Goal: Transaction & Acquisition: Book appointment/travel/reservation

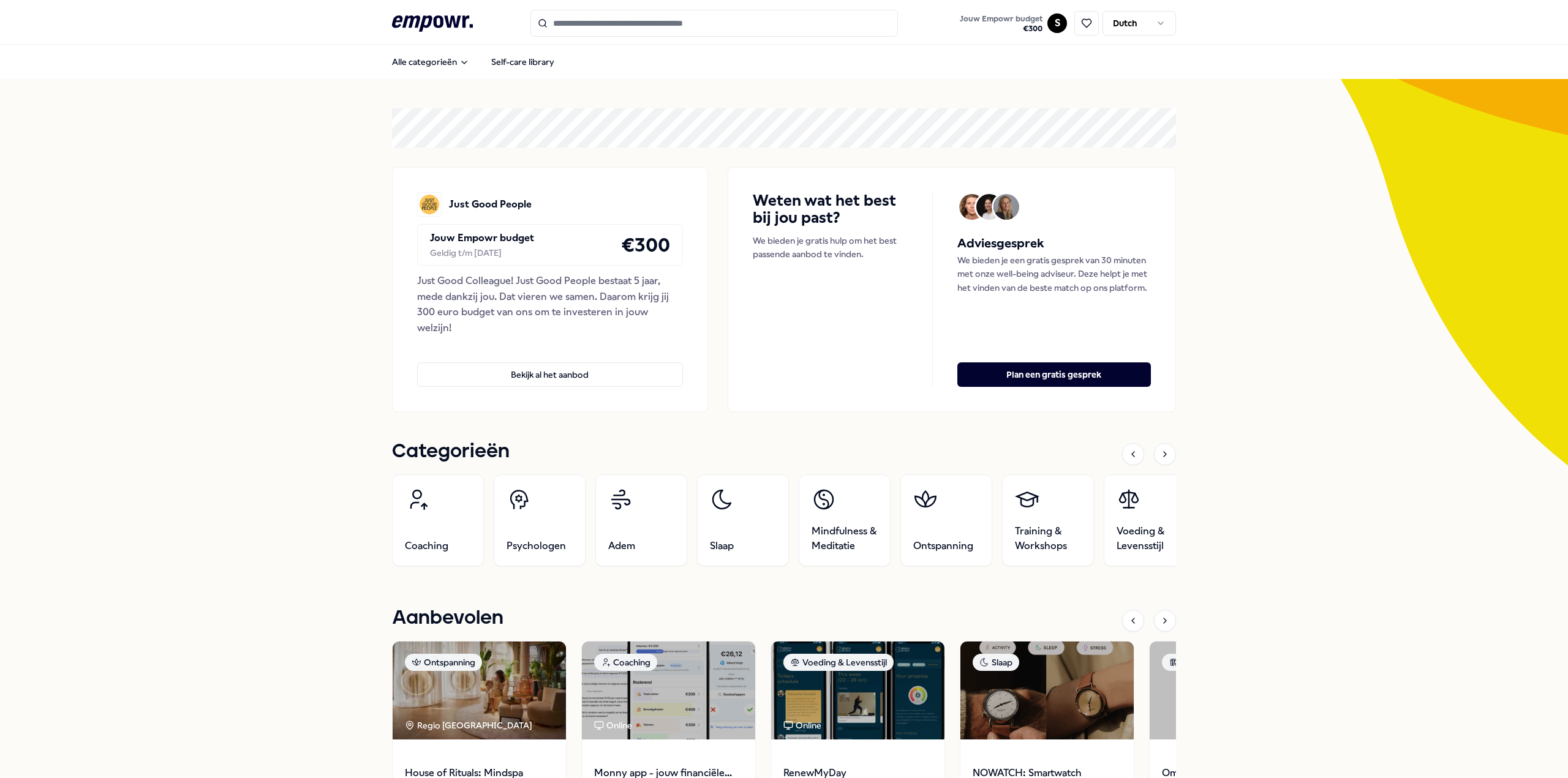
scroll to position [170, 0]
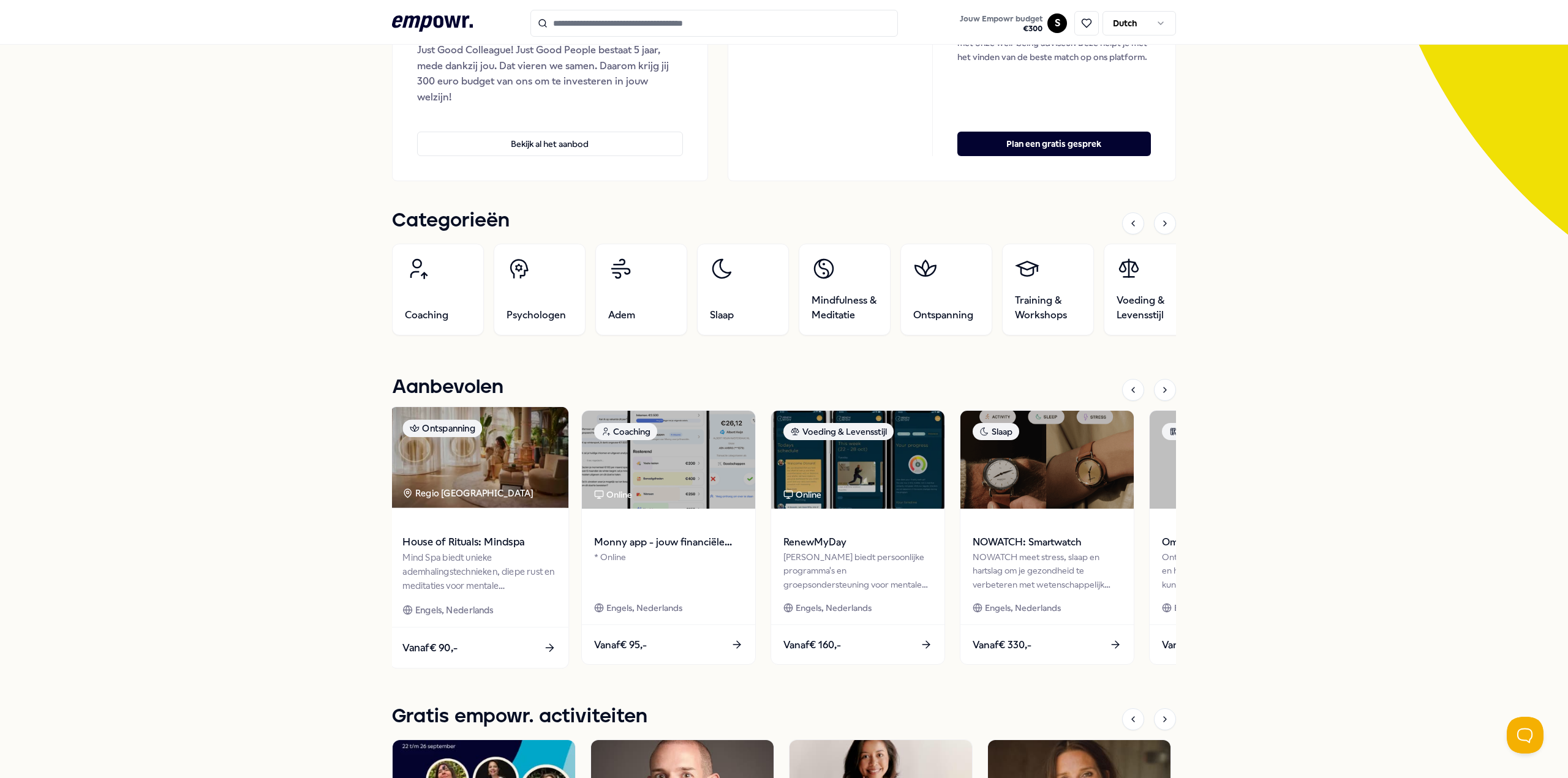
click at [458, 538] on span "House of Rituals: Mindspa" at bounding box center [479, 542] width 153 height 16
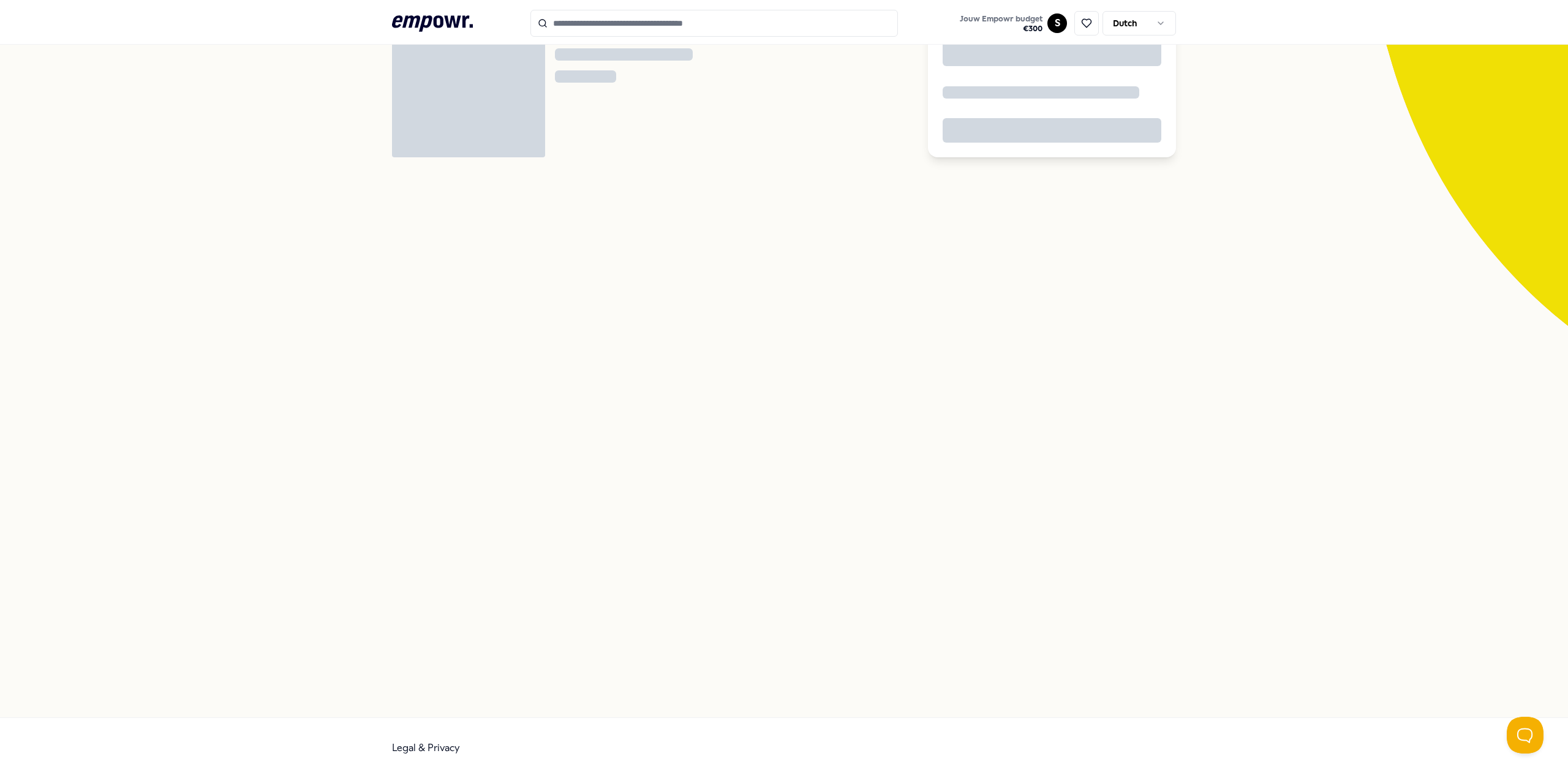
scroll to position [79, 0]
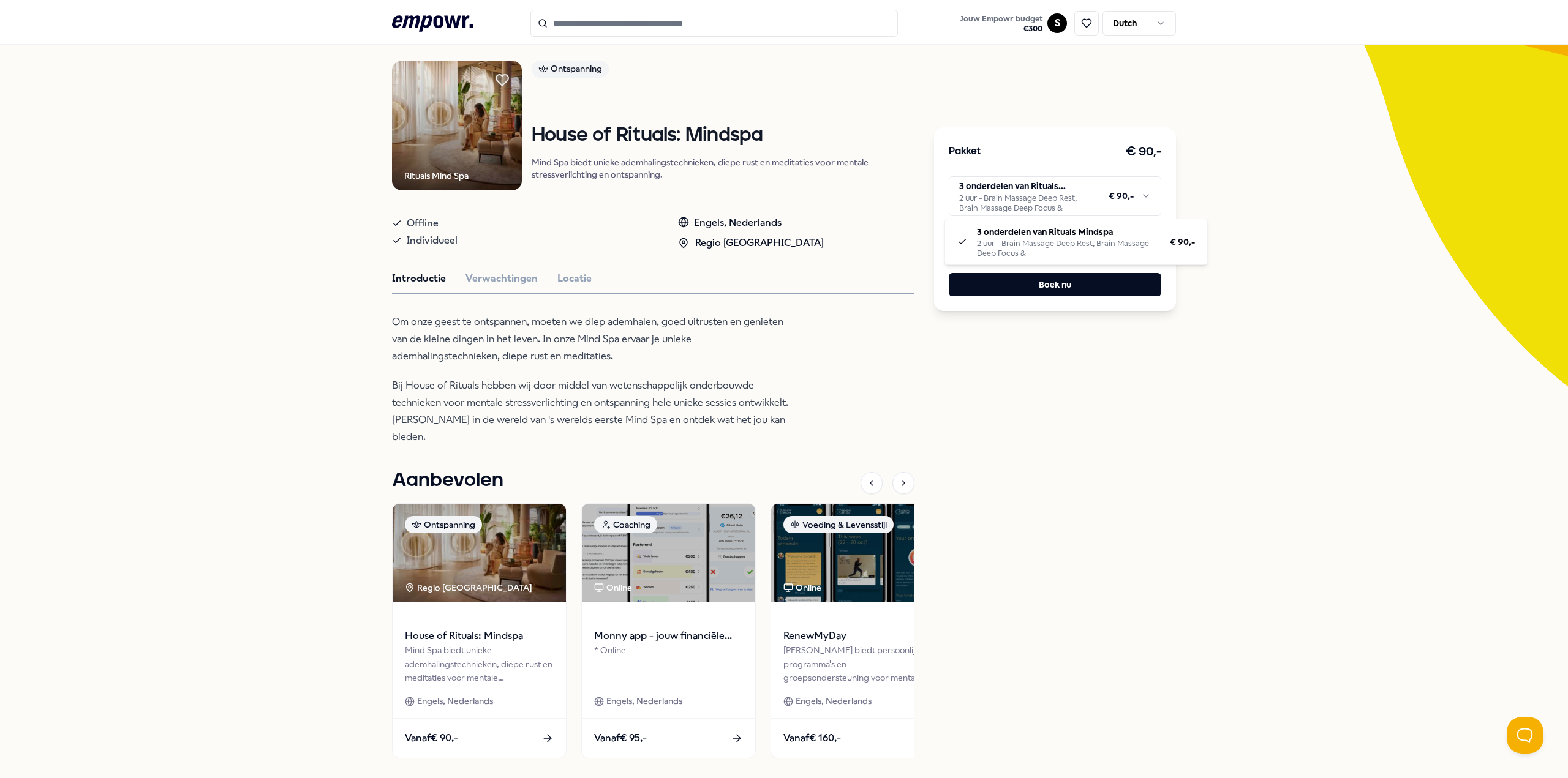
click at [1017, 188] on html ".empowr-logo_svg__cls-1{fill:#03032f} Jouw Empowr budget € 300 S Dutch Alle cat…" at bounding box center [784, 389] width 1568 height 778
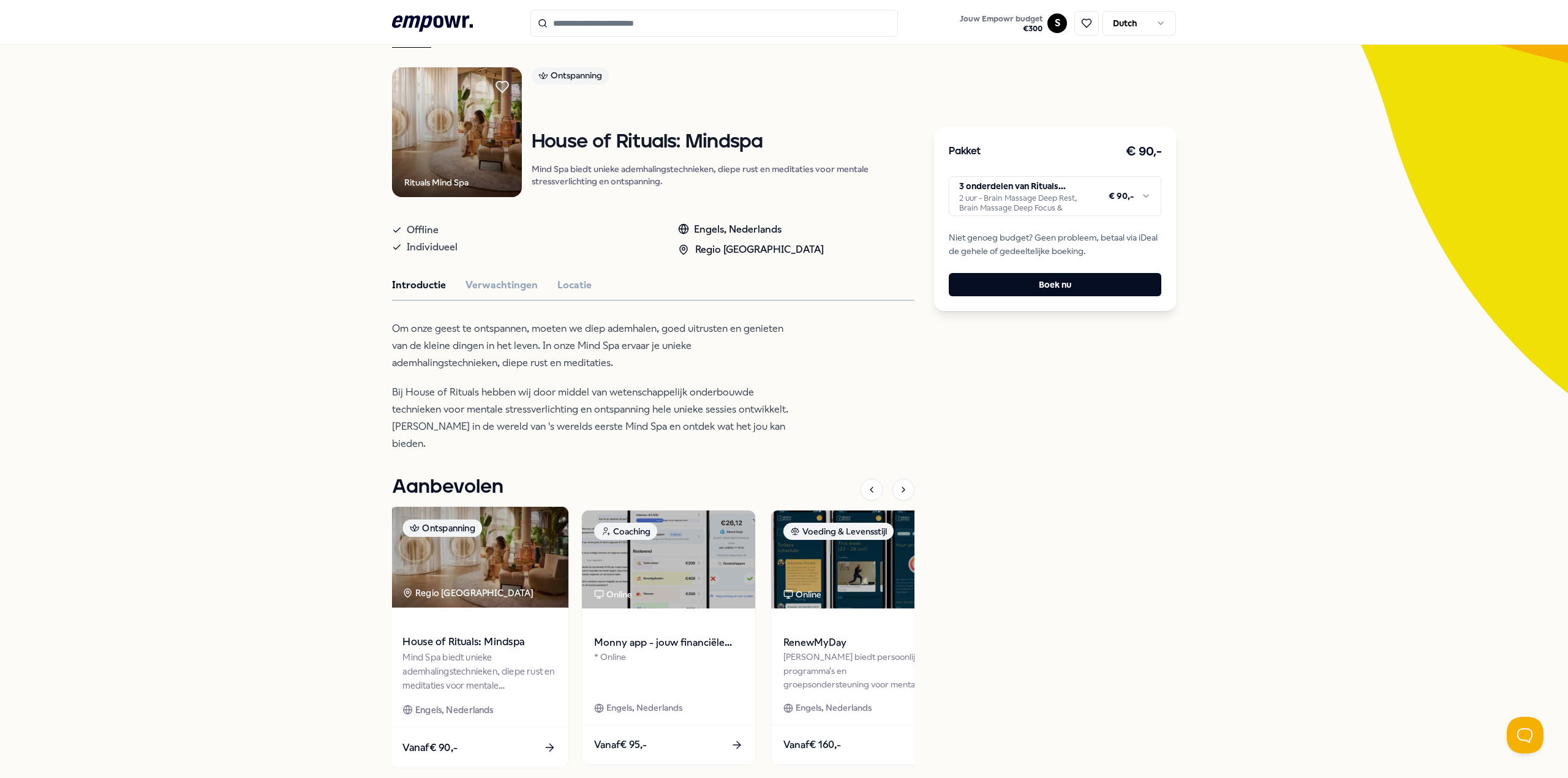
scroll to position [16, 0]
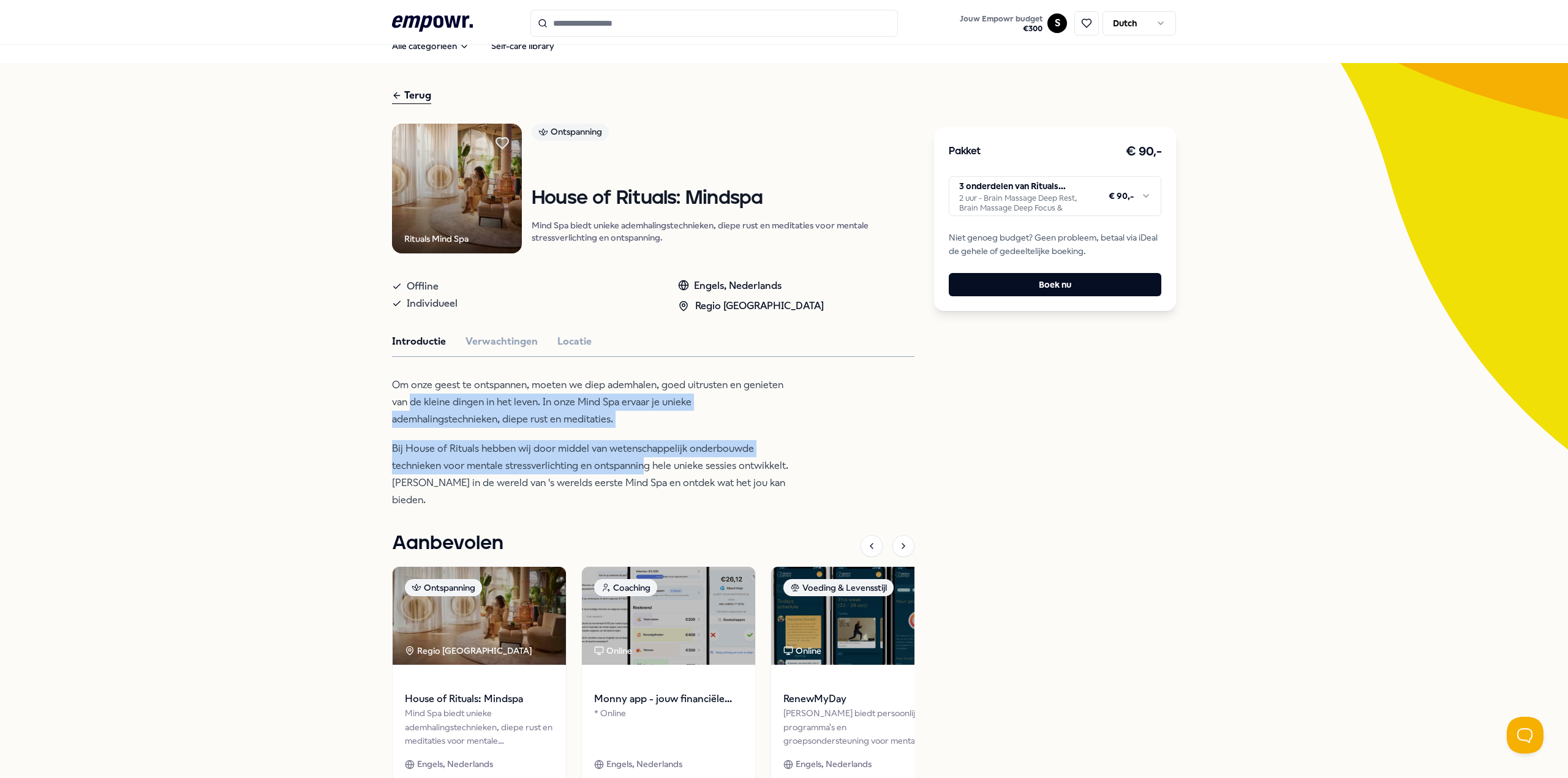
drag, startPoint x: 406, startPoint y: 398, endPoint x: 642, endPoint y: 464, distance: 245.1
click at [642, 464] on div "Om onze geest te ontspannen, moeten we diep ademhalen, goed uitrusten en geniet…" at bounding box center [591, 443] width 398 height 132
click at [640, 440] on p "Bij House of Rituals hebben wij door middel van wetenschappelijk onderbouwde te…" at bounding box center [591, 474] width 398 height 69
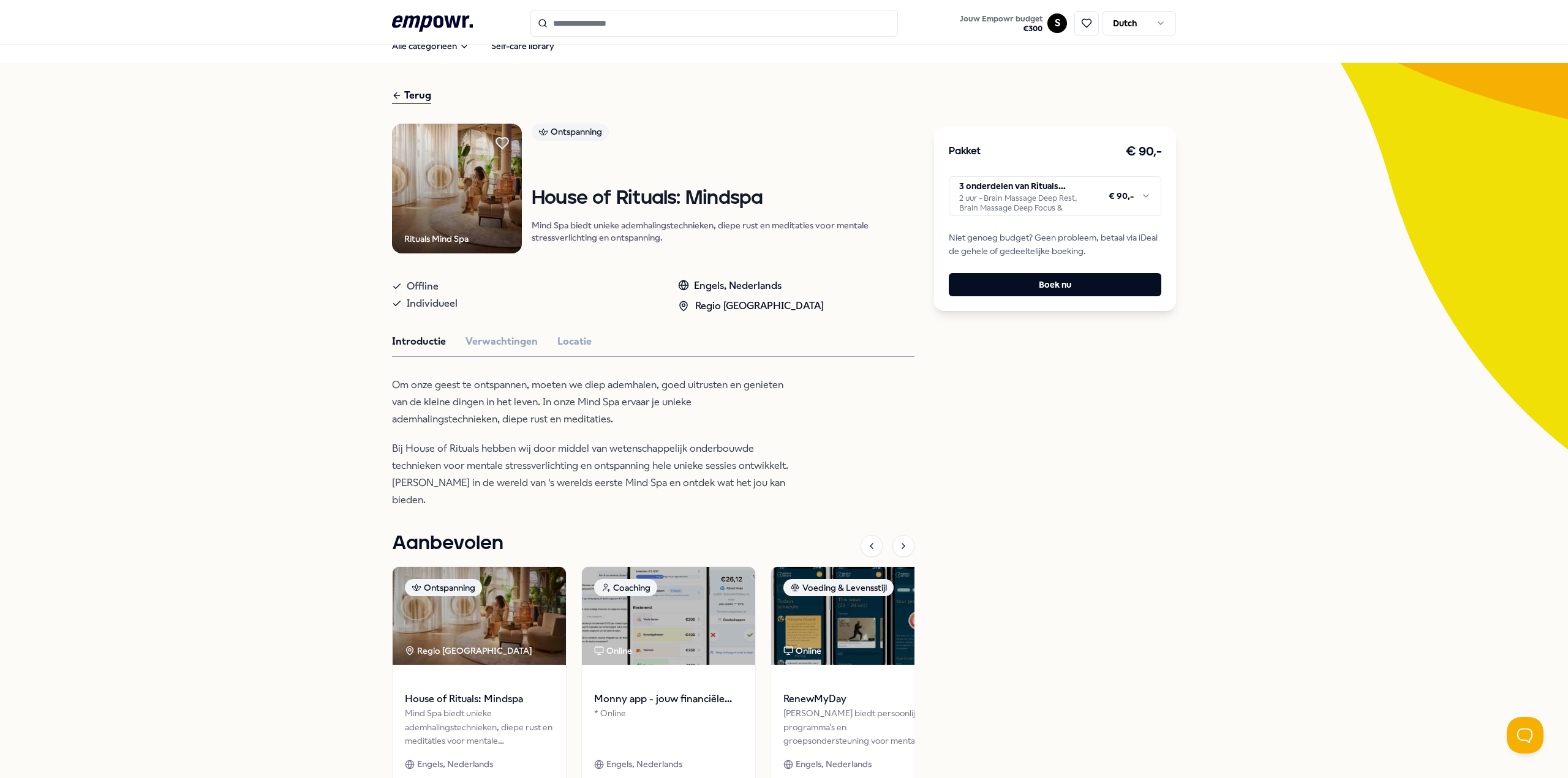
click at [631, 426] on p "Om onze geest te ontspannen, moeten we diep ademhalen, goed uitrusten en geniet…" at bounding box center [591, 403] width 398 height 51
click at [503, 341] on button "Verwachtingen" at bounding box center [501, 341] width 72 height 16
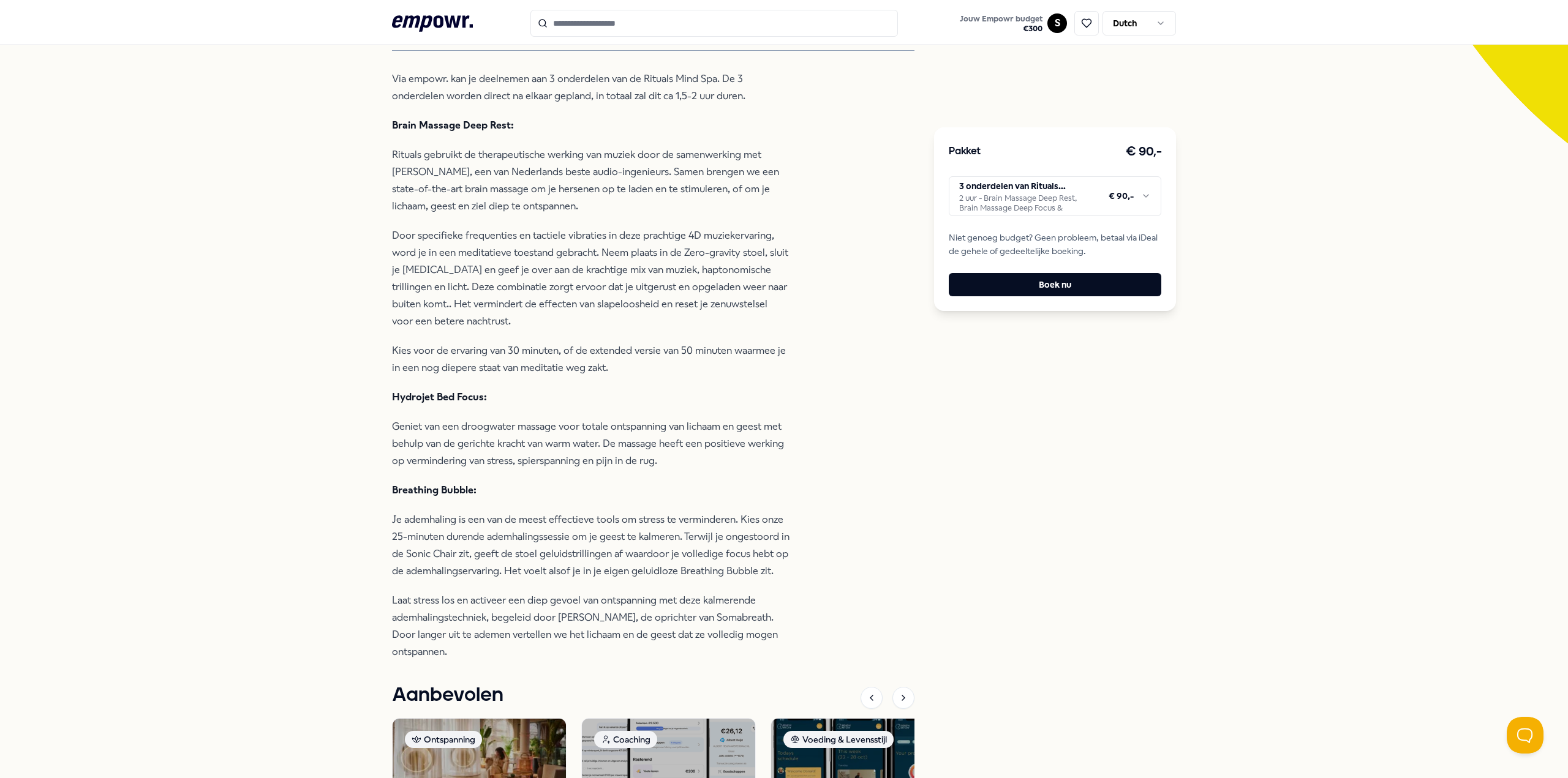
scroll to position [200, 0]
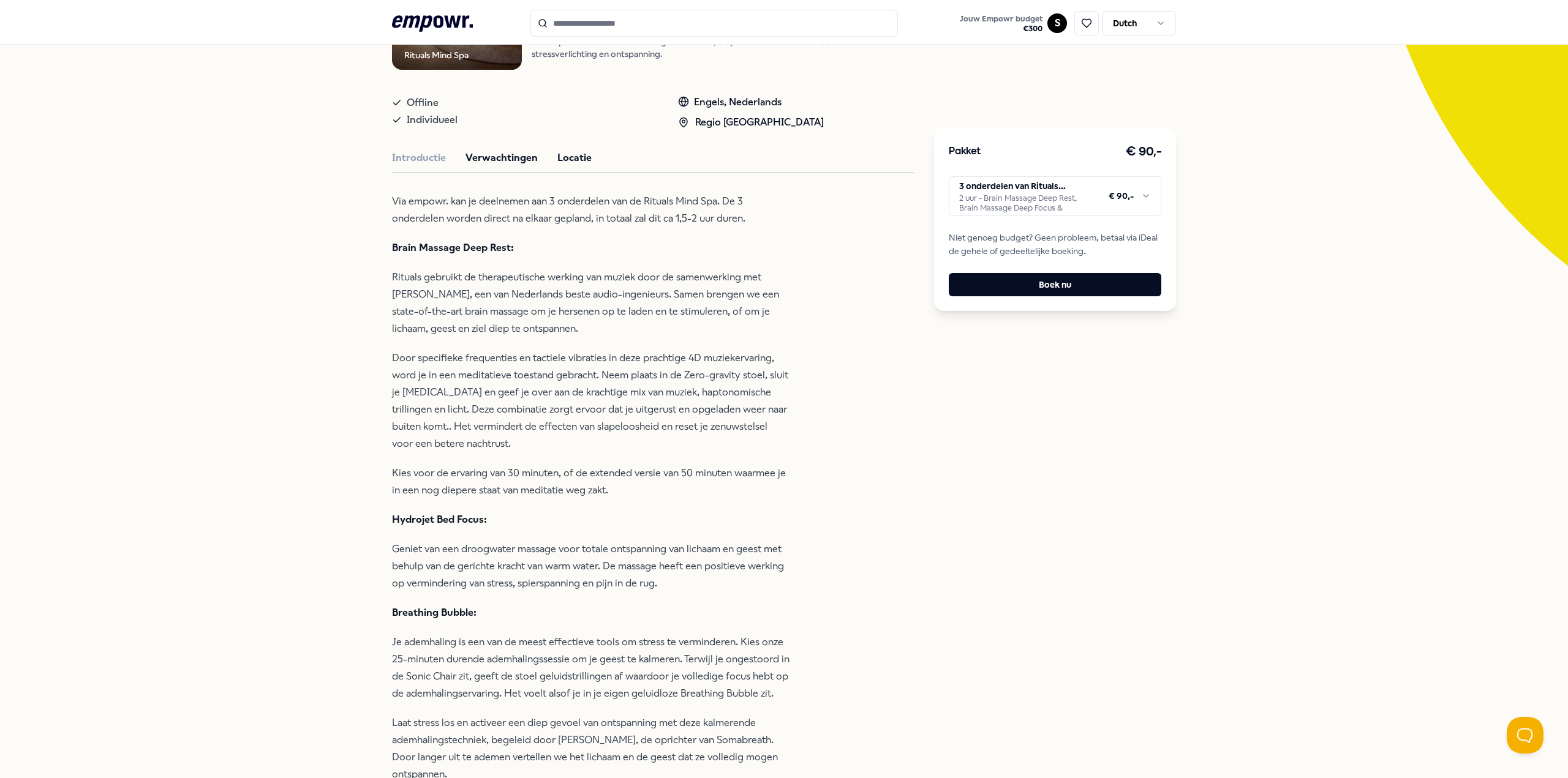
click at [581, 152] on button "Locatie" at bounding box center [574, 158] width 34 height 16
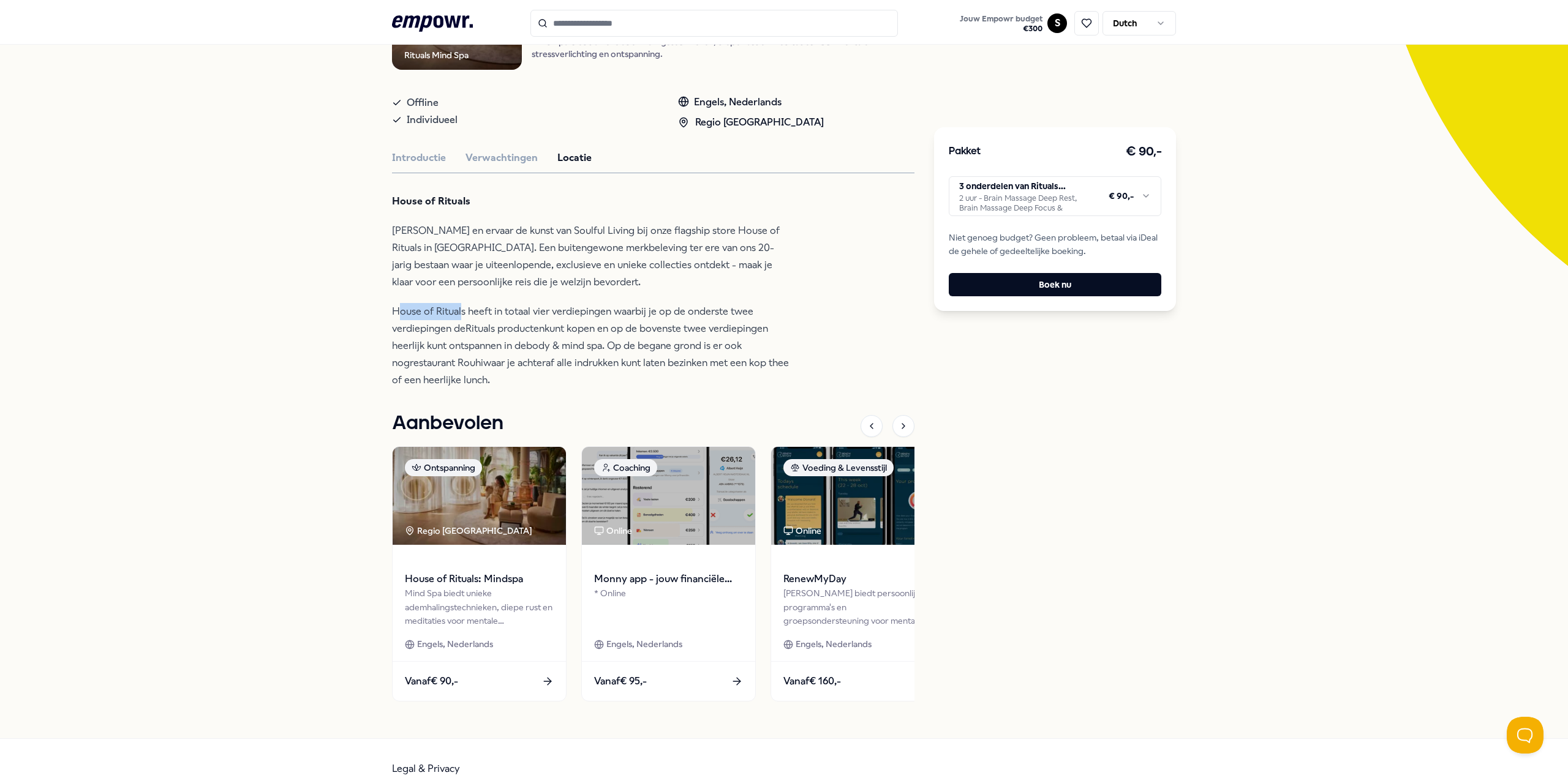
drag, startPoint x: 393, startPoint y: 305, endPoint x: 458, endPoint y: 314, distance: 65.6
click at [458, 314] on p "House of Rituals heeft in totaal vier verdiepingen waarbij je op de onderste tw…" at bounding box center [591, 346] width 398 height 86
drag, startPoint x: 388, startPoint y: 306, endPoint x: 460, endPoint y: 306, distance: 72.0
click at [460, 306] on p "House of Rituals heeft in totaal vier verdiepingen waarbij je op de onderste tw…" at bounding box center [591, 346] width 398 height 86
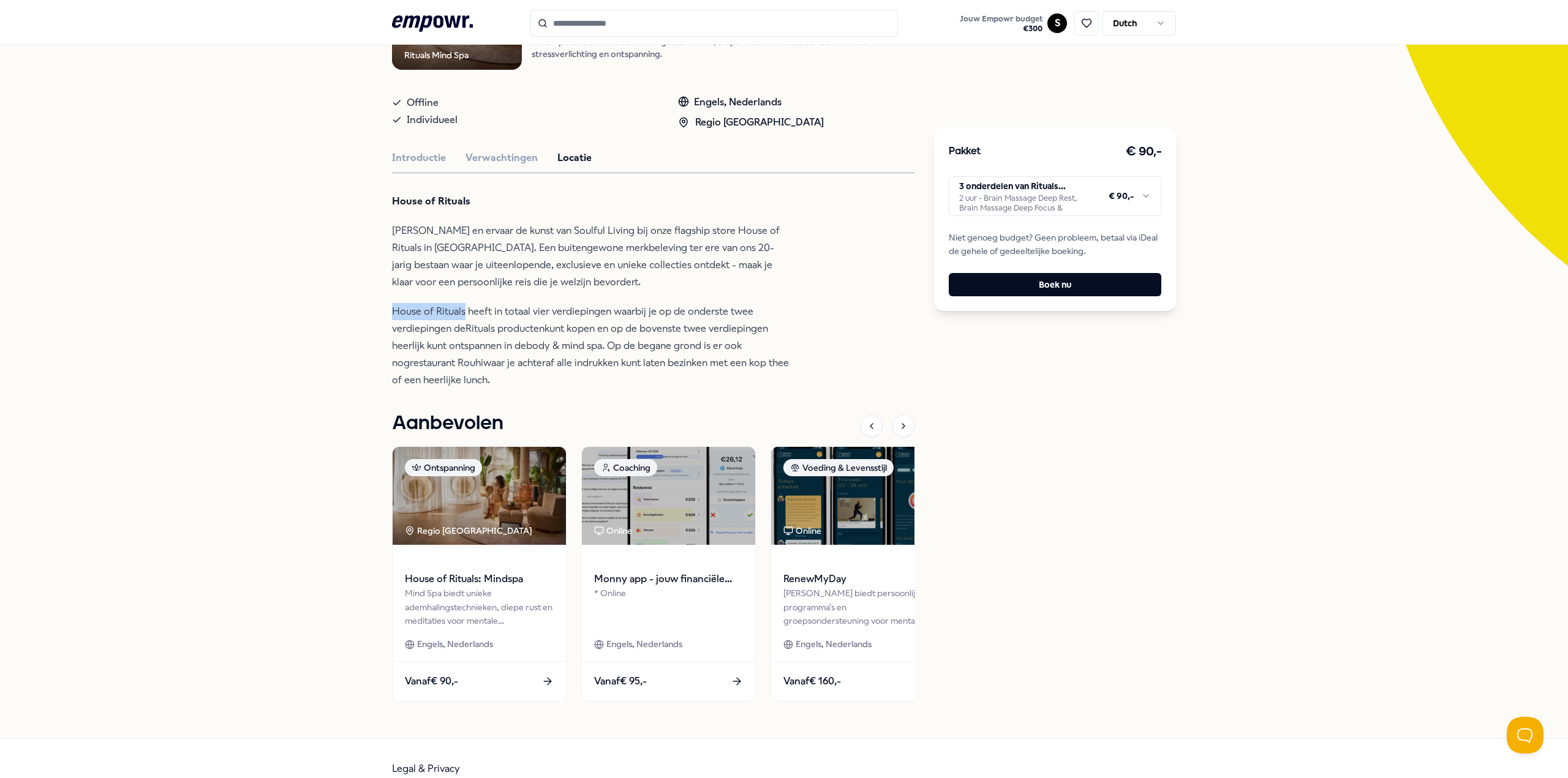
copy p "House of Rituals"
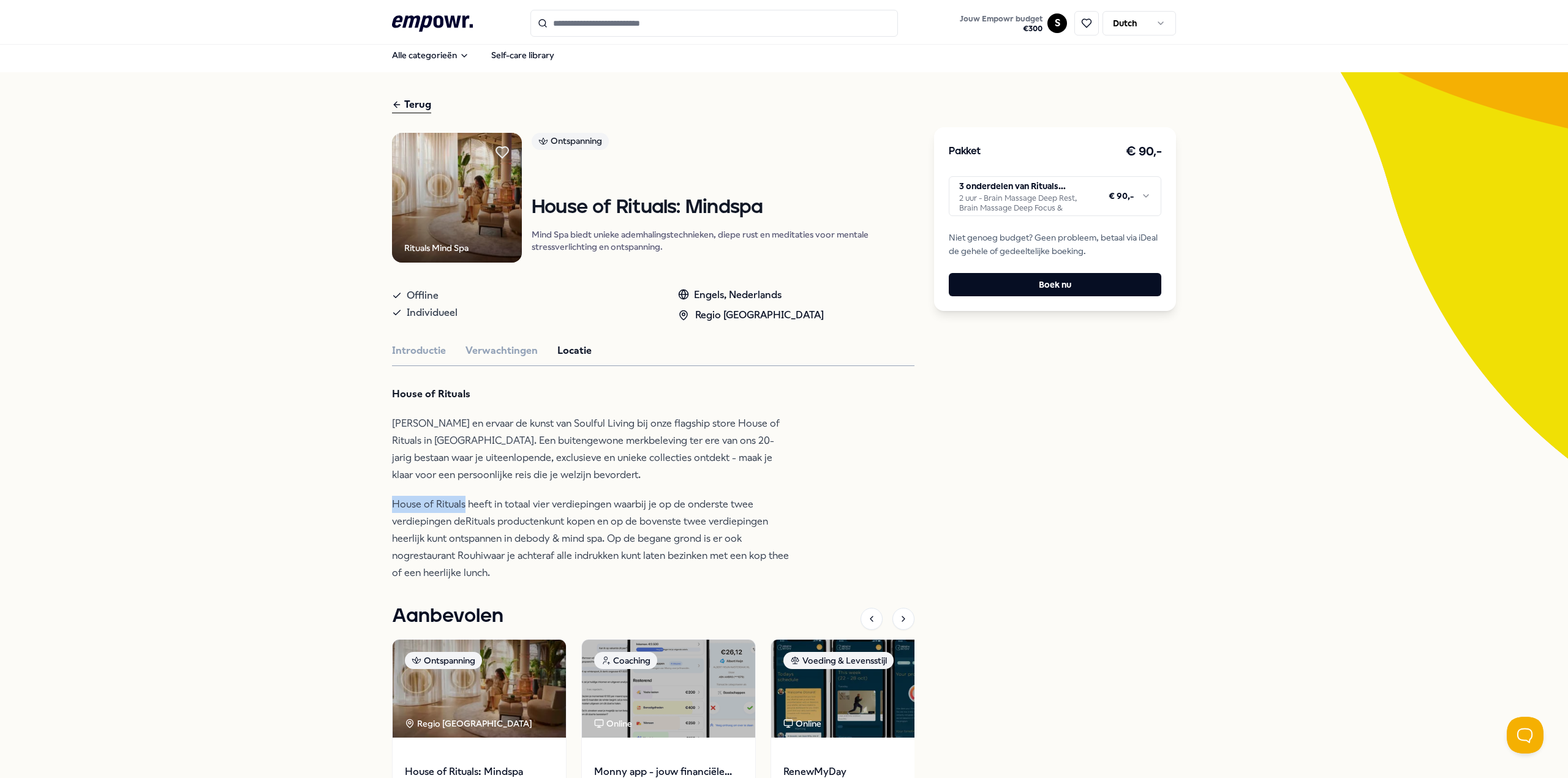
scroll to position [0, 0]
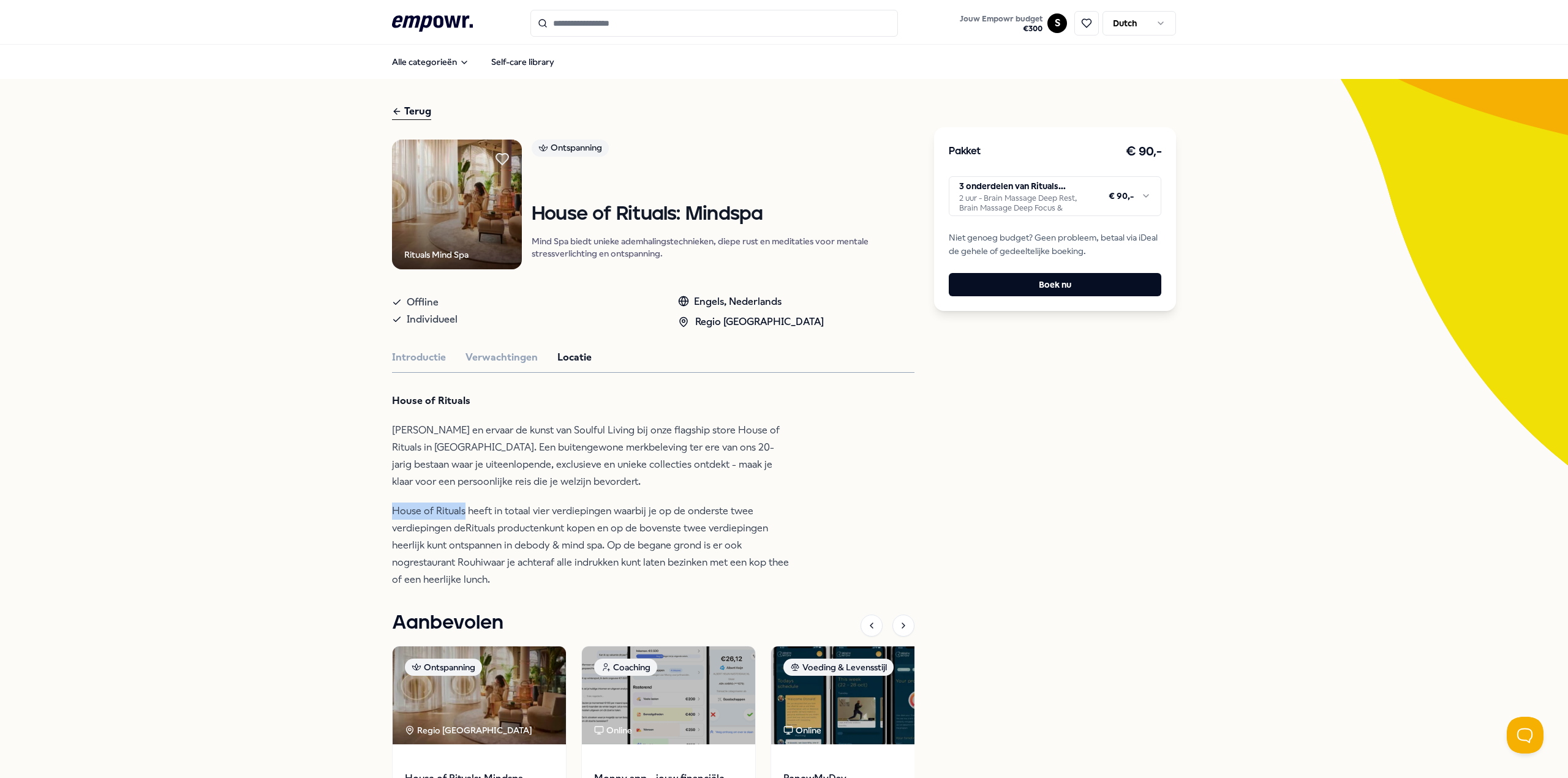
click at [1060, 195] on html ".empowr-logo_svg__cls-1{fill:#03032f} Jouw Empowr budget € 300 S Dutch Alle cat…" at bounding box center [784, 389] width 1568 height 778
click at [496, 350] on button "Verwachtingen" at bounding box center [501, 357] width 72 height 16
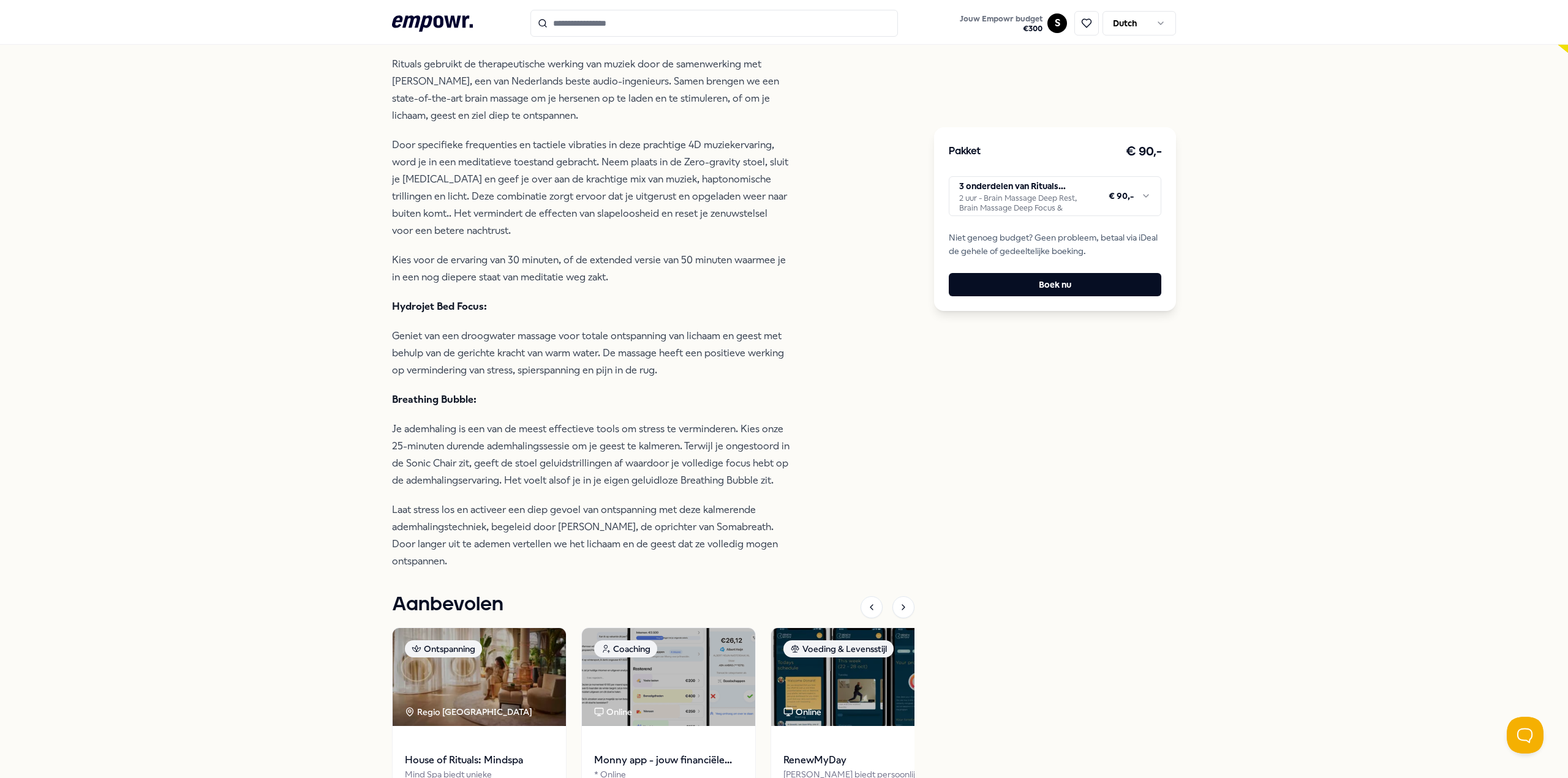
scroll to position [429, 0]
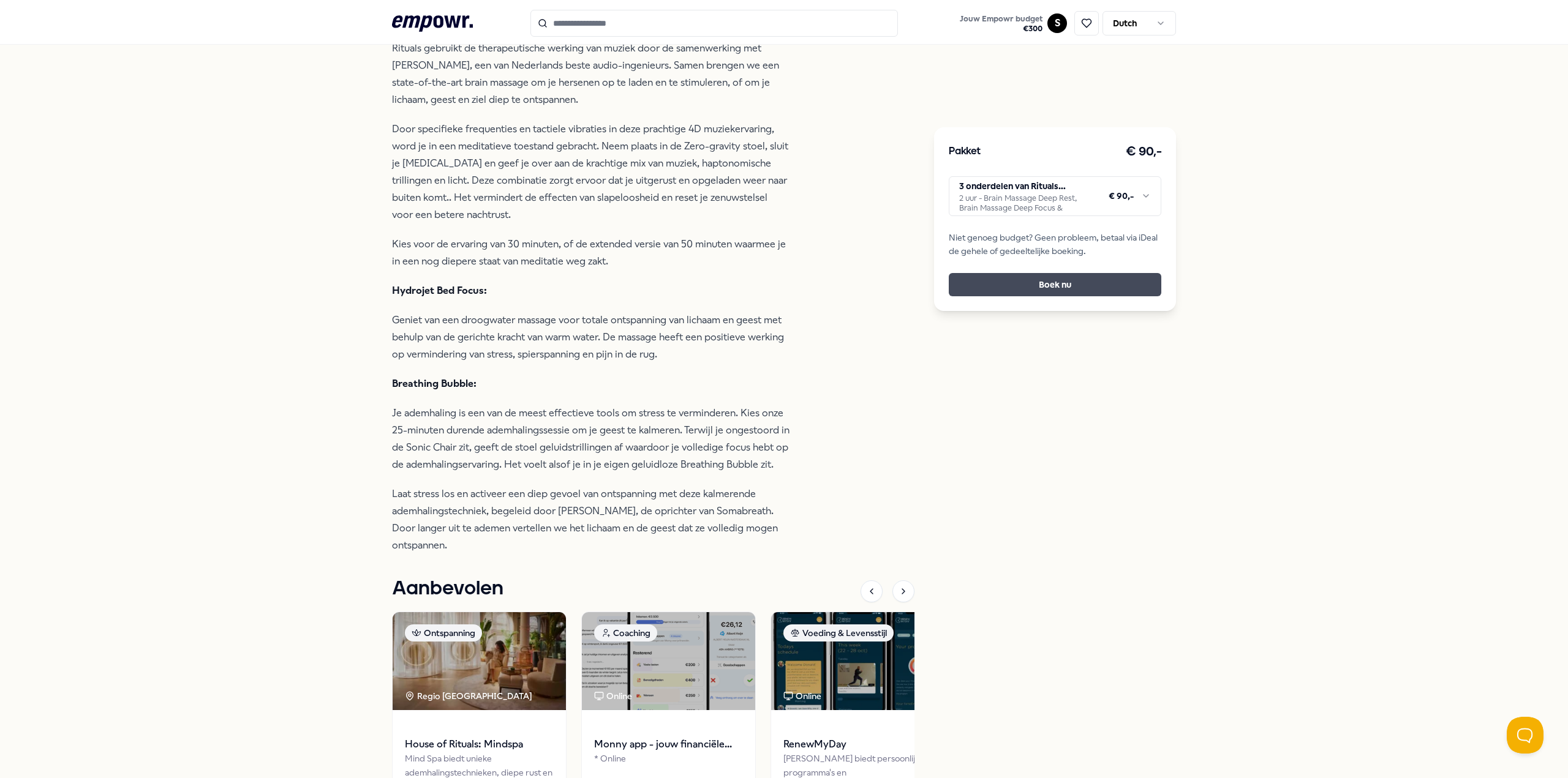
click at [1081, 291] on button "Boek nu" at bounding box center [1055, 284] width 213 height 23
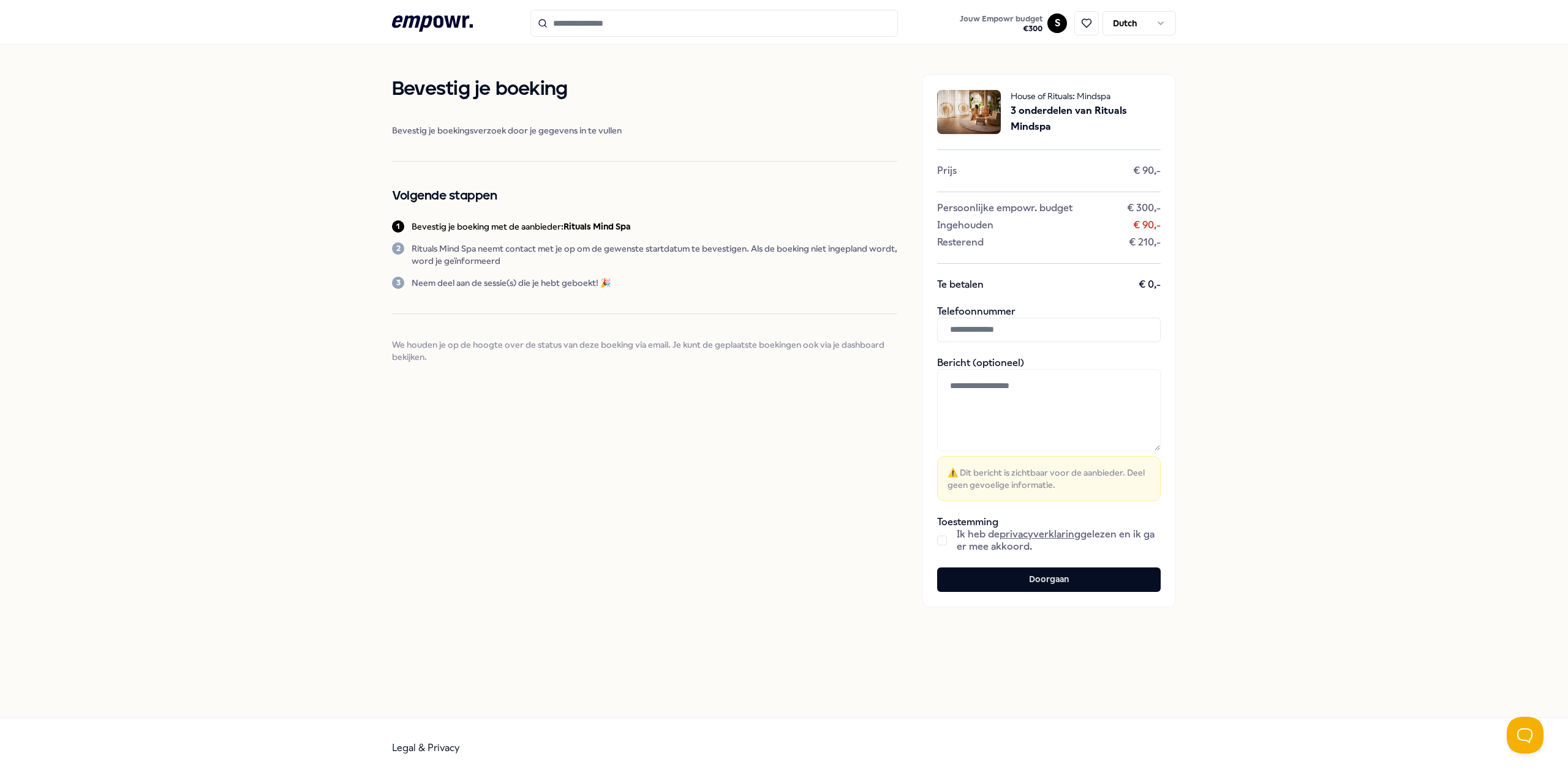
click at [1008, 327] on input "text" at bounding box center [1049, 330] width 223 height 24
click at [884, 446] on div "Bevestig je boeking Bevestig je boekingsverzoek door je gegevens in te vullen V…" at bounding box center [645, 341] width 506 height 533
click at [422, 23] on icon at bounding box center [433, 23] width 81 height 16
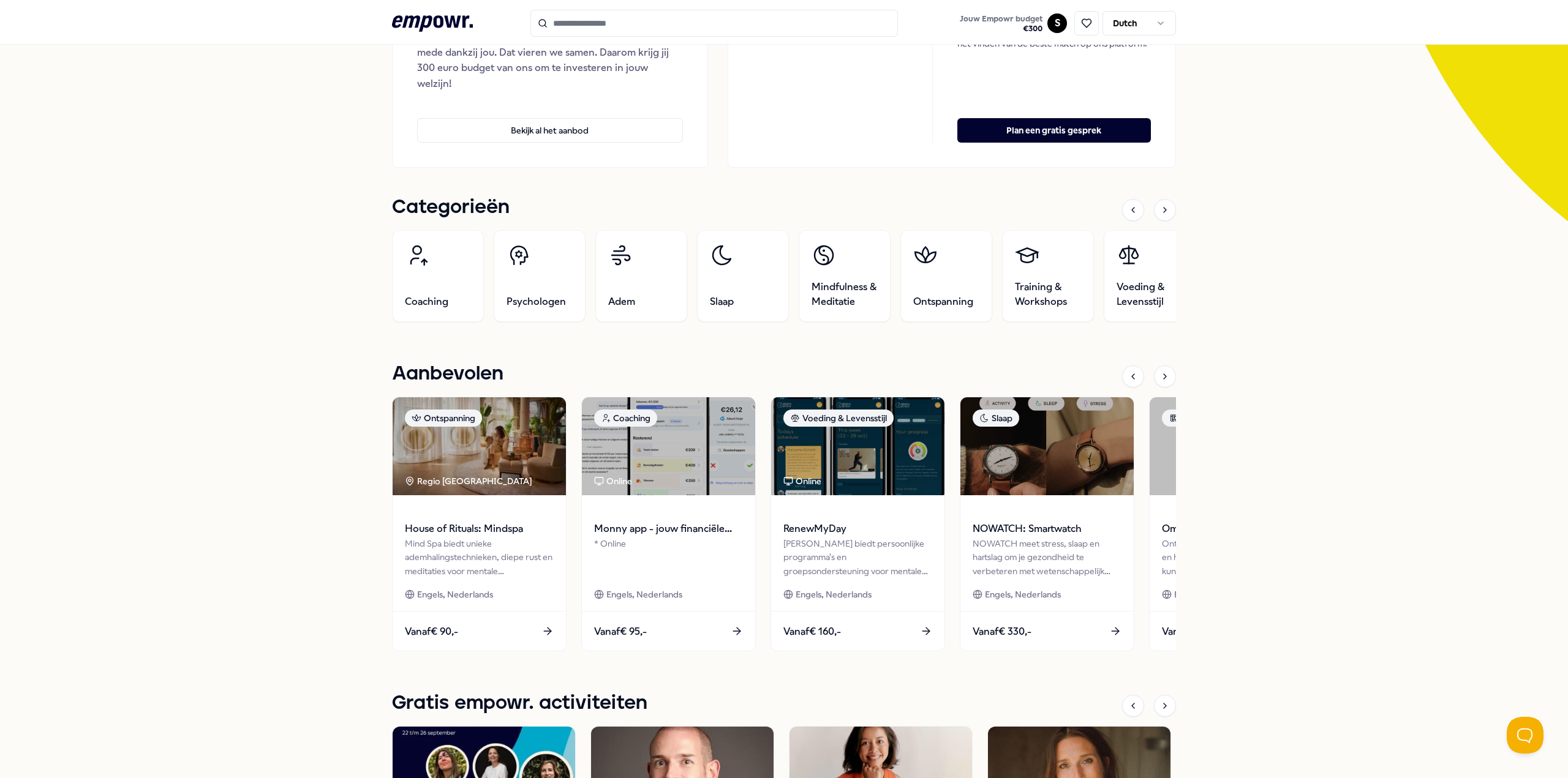
scroll to position [245, 0]
click at [1054, 558] on div "NOWATCH meet stress, slaap en hartslag om je gezondheid te verbeteren met weten…" at bounding box center [1046, 558] width 153 height 42
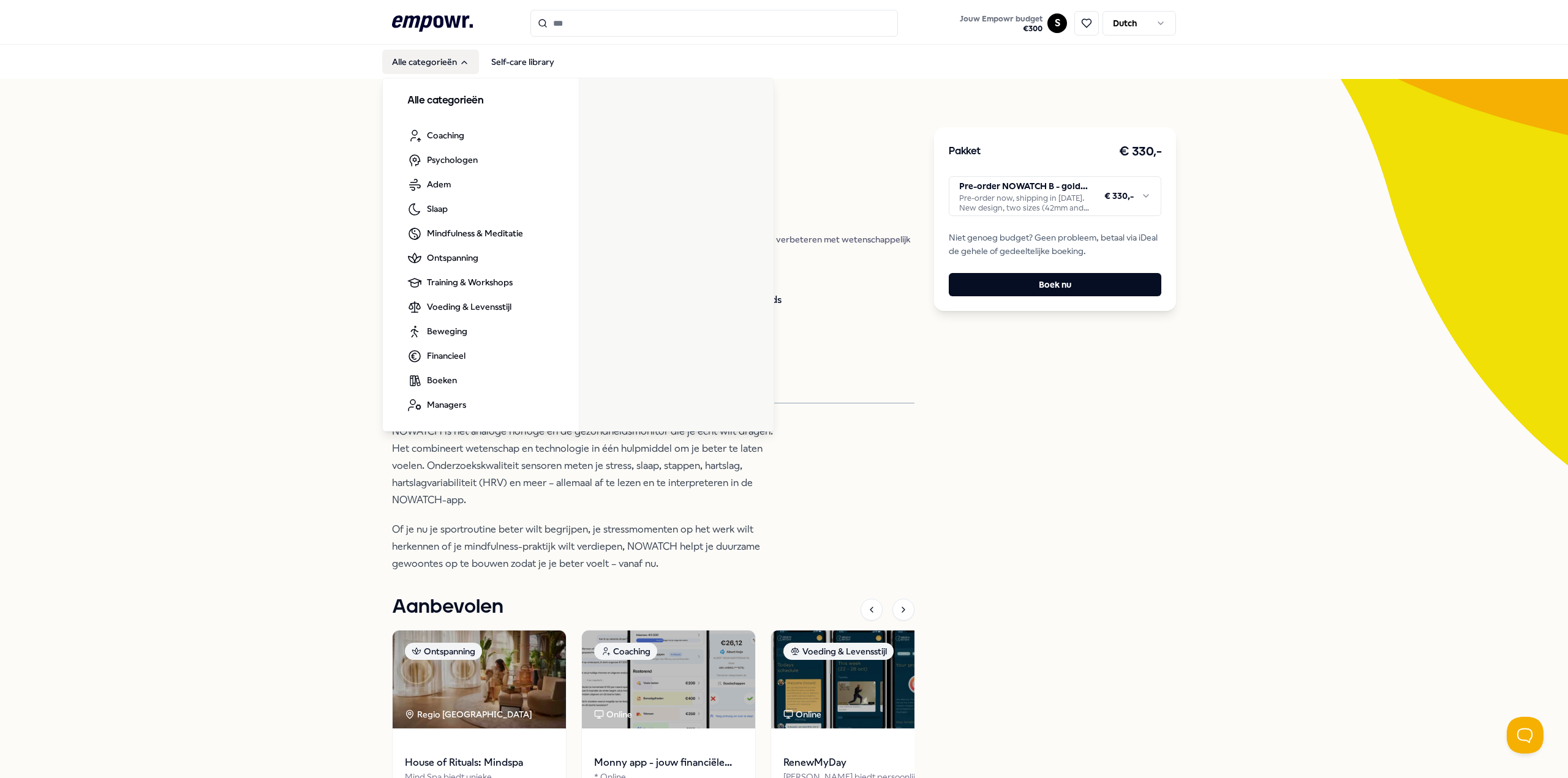
click at [419, 66] on button "Alle categorieën" at bounding box center [430, 61] width 97 height 24
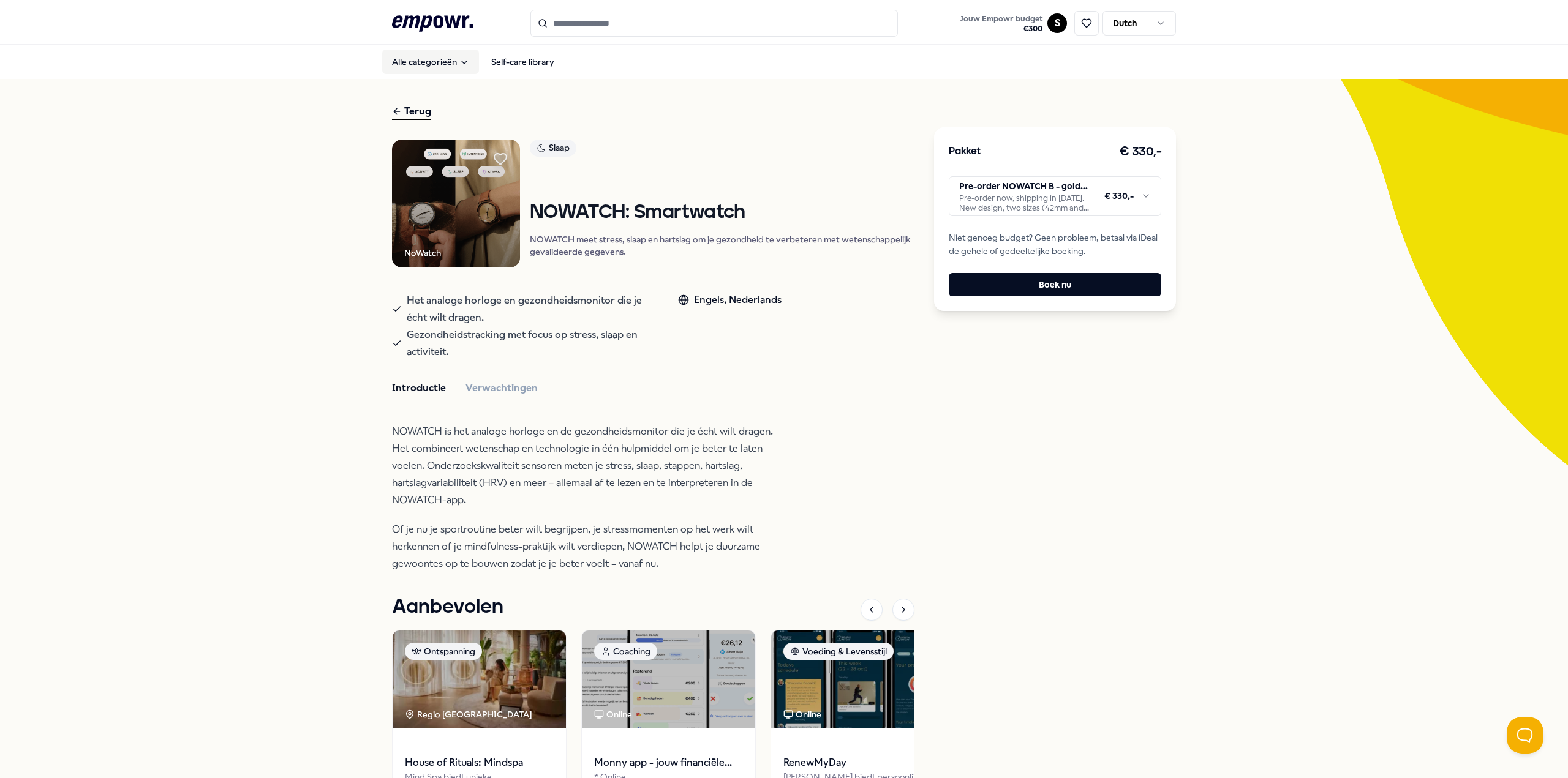
click at [419, 66] on button "Alle categorieën" at bounding box center [430, 61] width 97 height 24
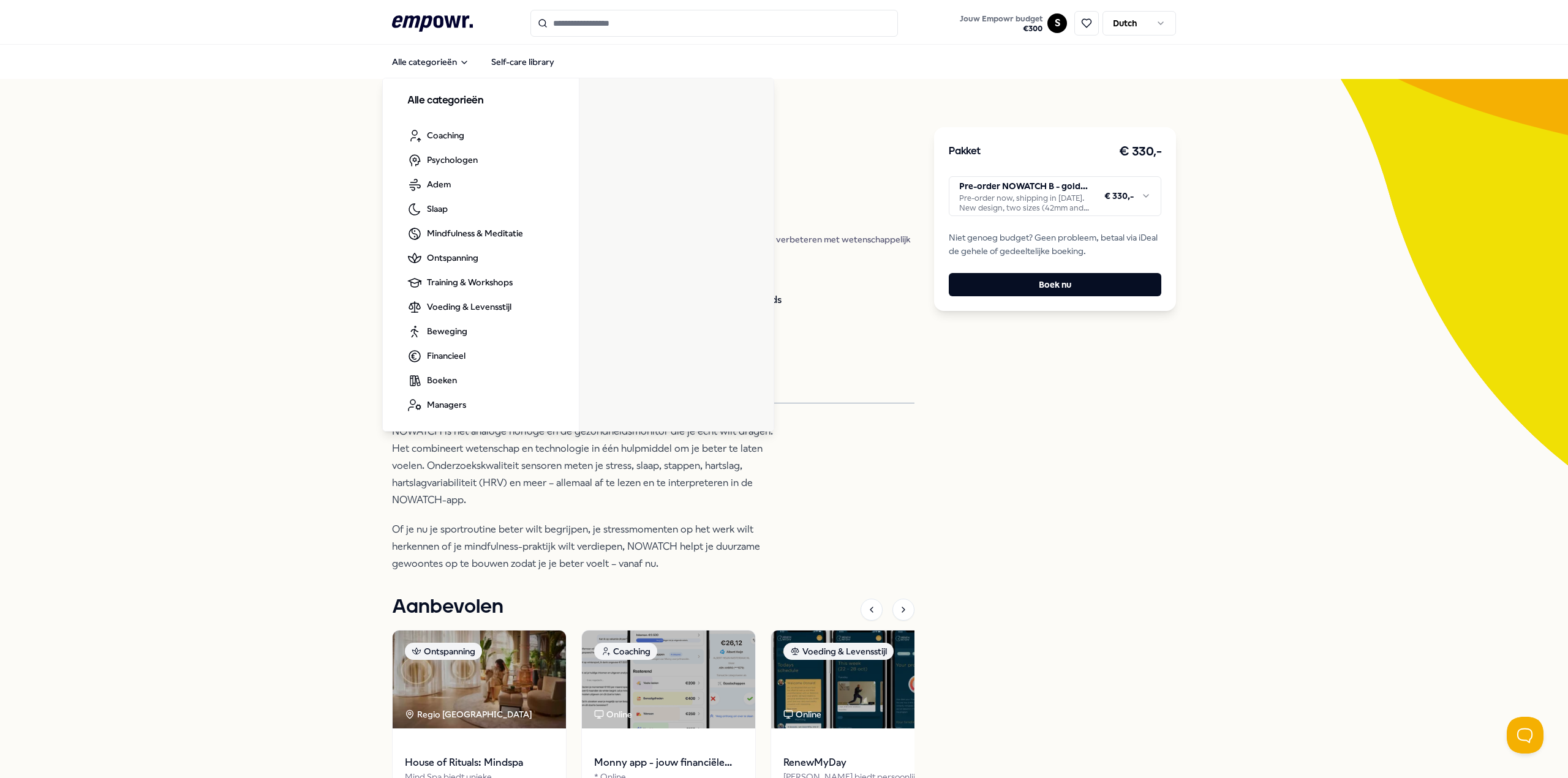
click at [426, 19] on icon at bounding box center [433, 23] width 81 height 16
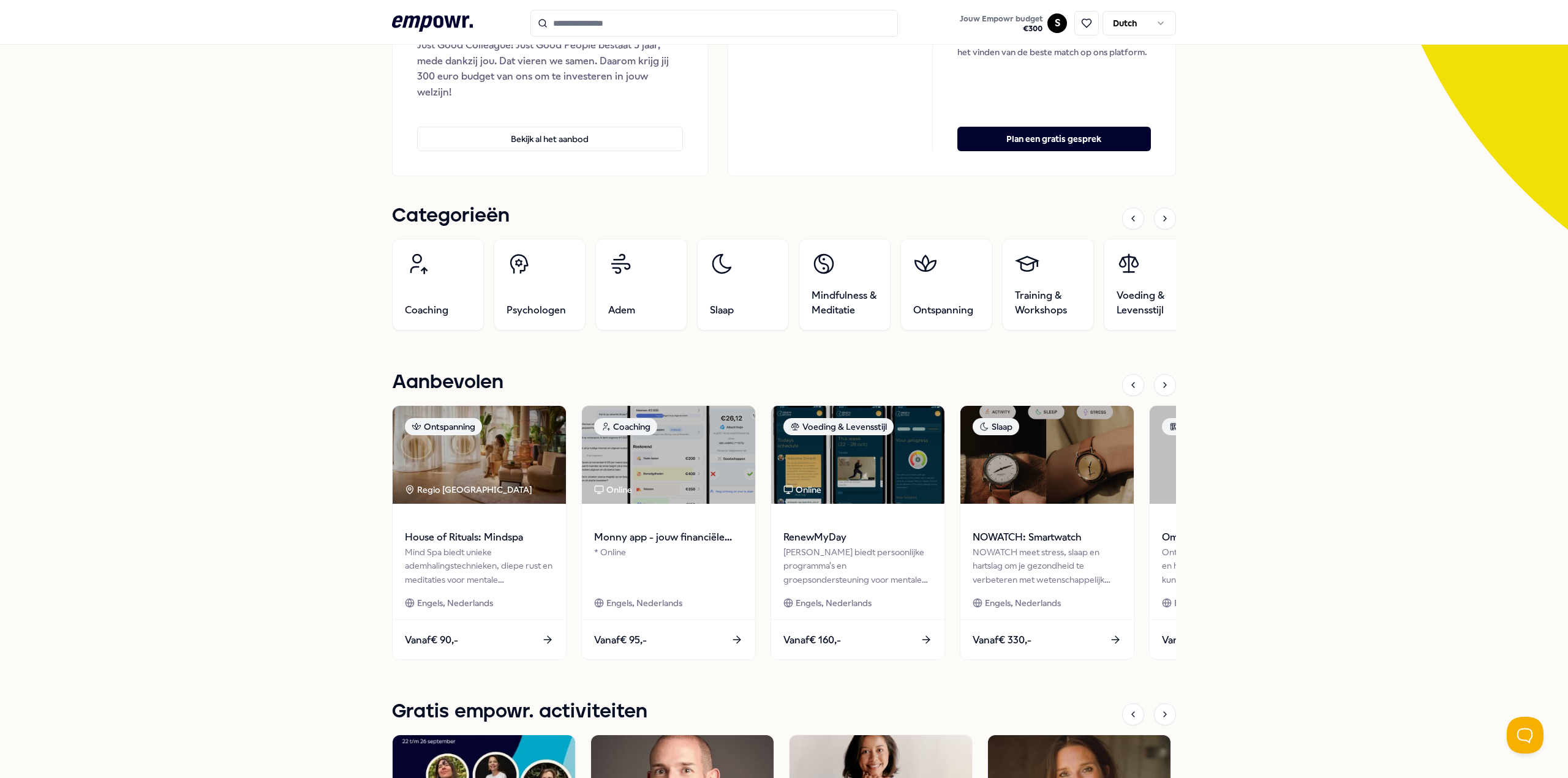
scroll to position [245, 0]
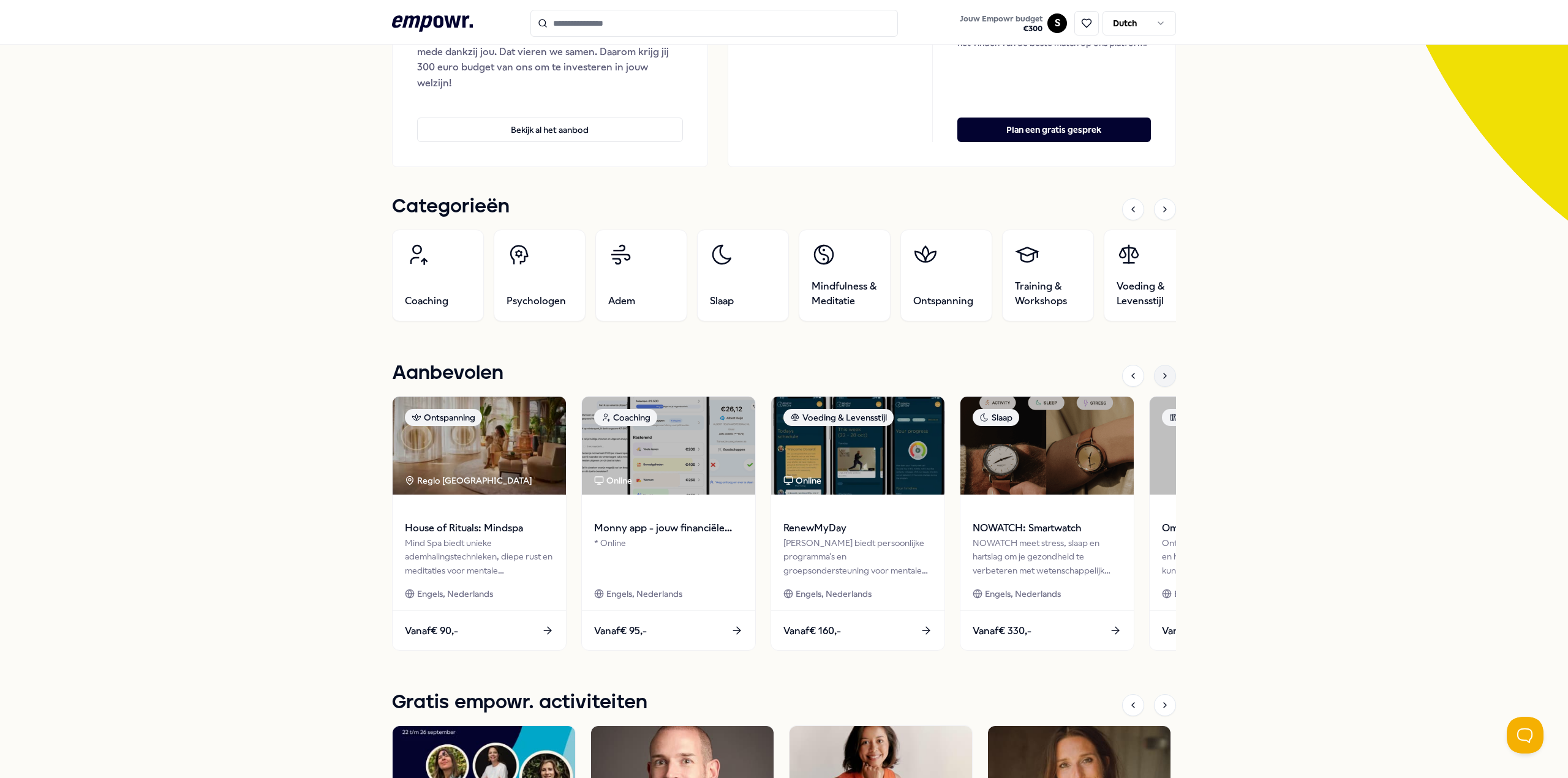
click at [1164, 377] on icon at bounding box center [1165, 376] width 10 height 10
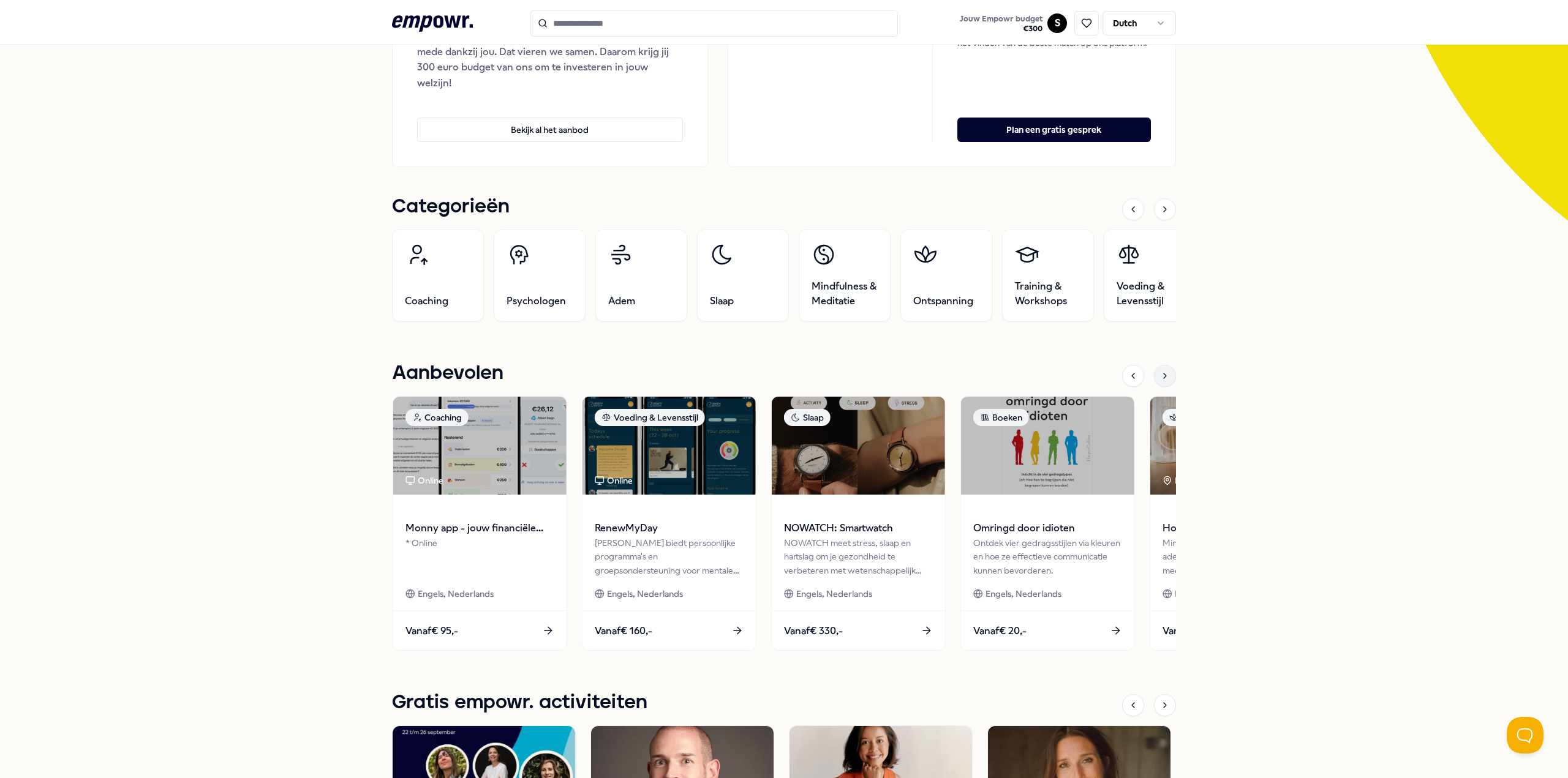
click at [1164, 377] on icon at bounding box center [1165, 376] width 10 height 10
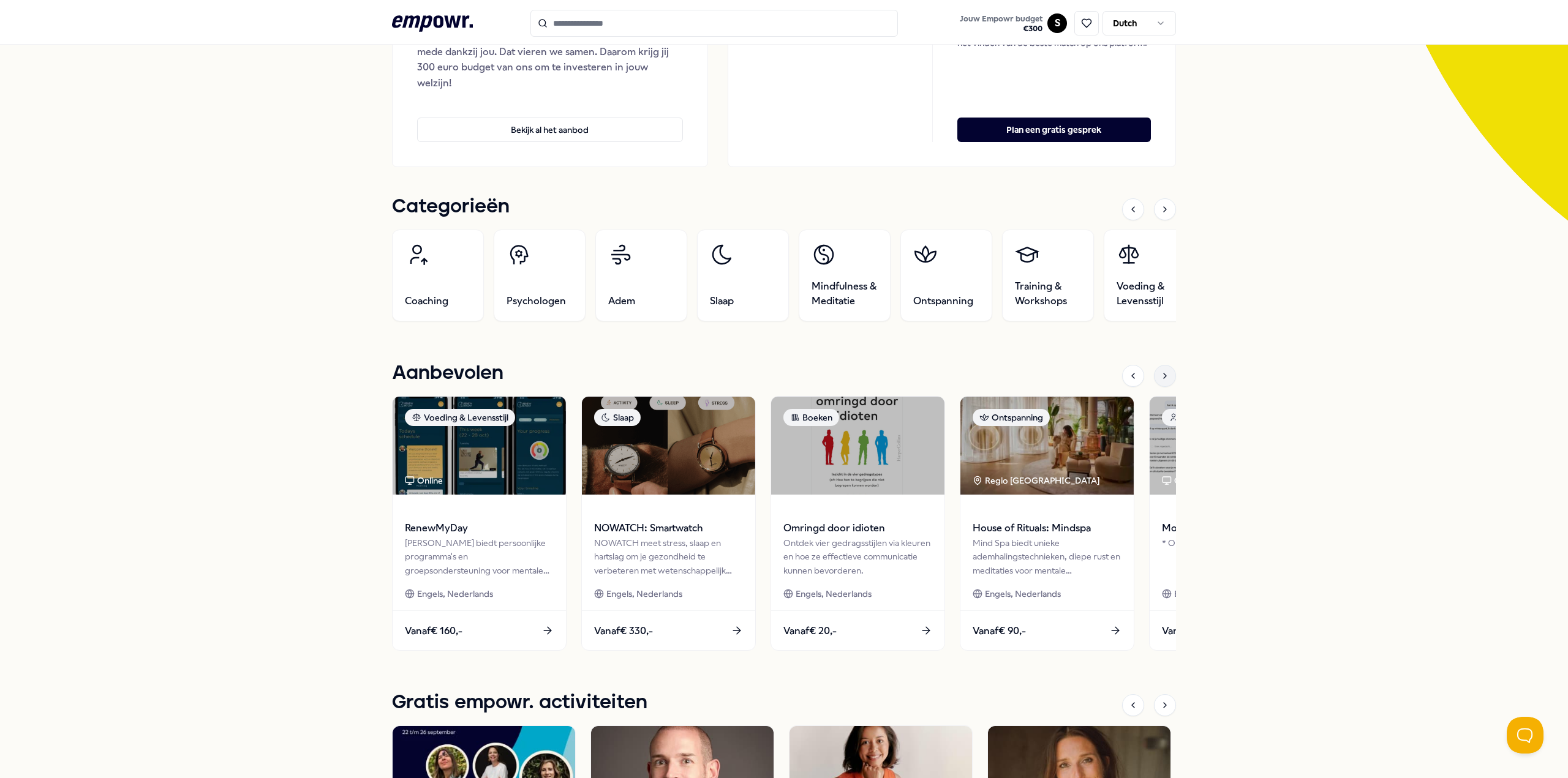
click at [1164, 377] on icon at bounding box center [1165, 376] width 10 height 10
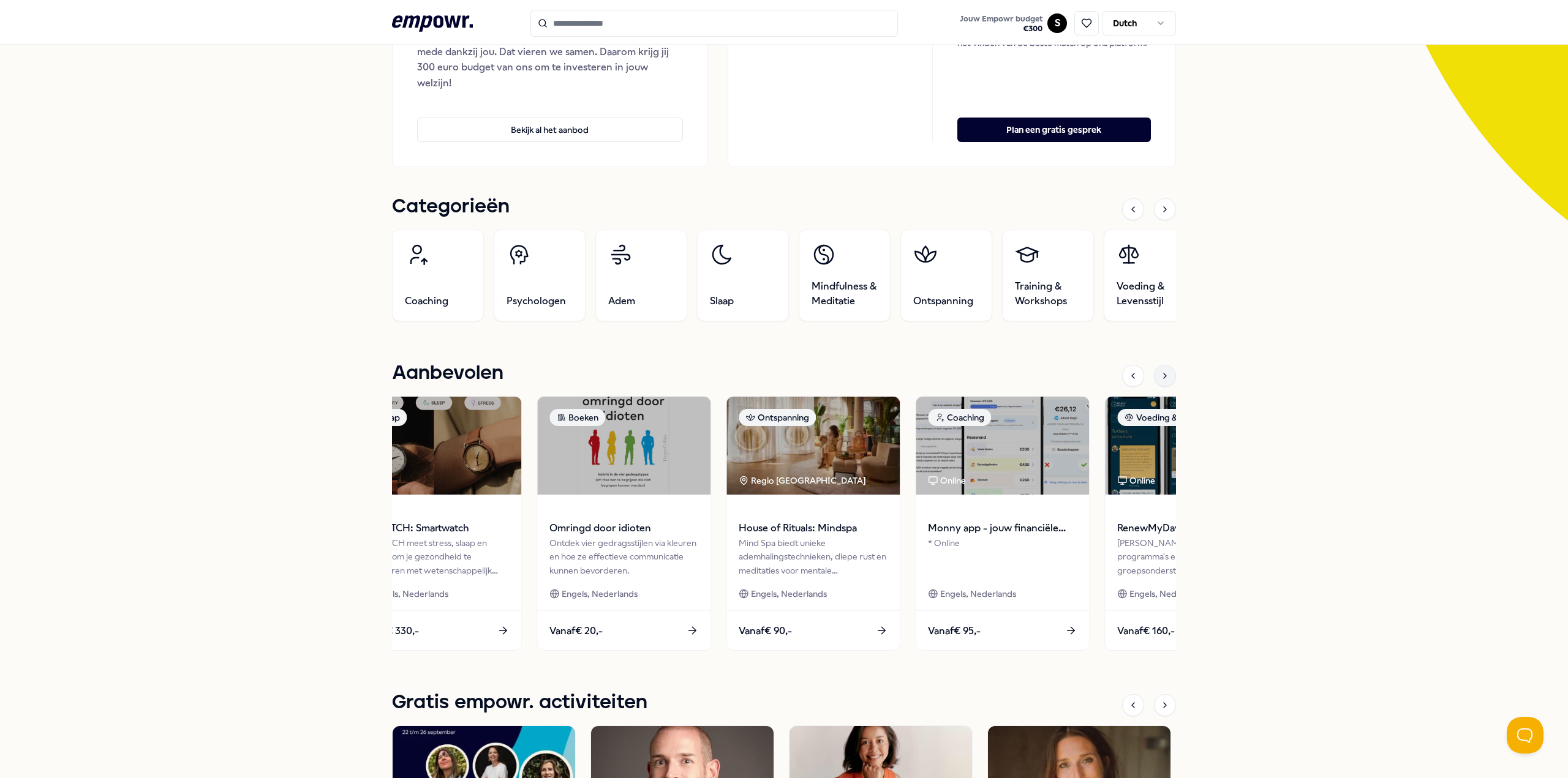
click at [1164, 377] on icon at bounding box center [1165, 376] width 10 height 10
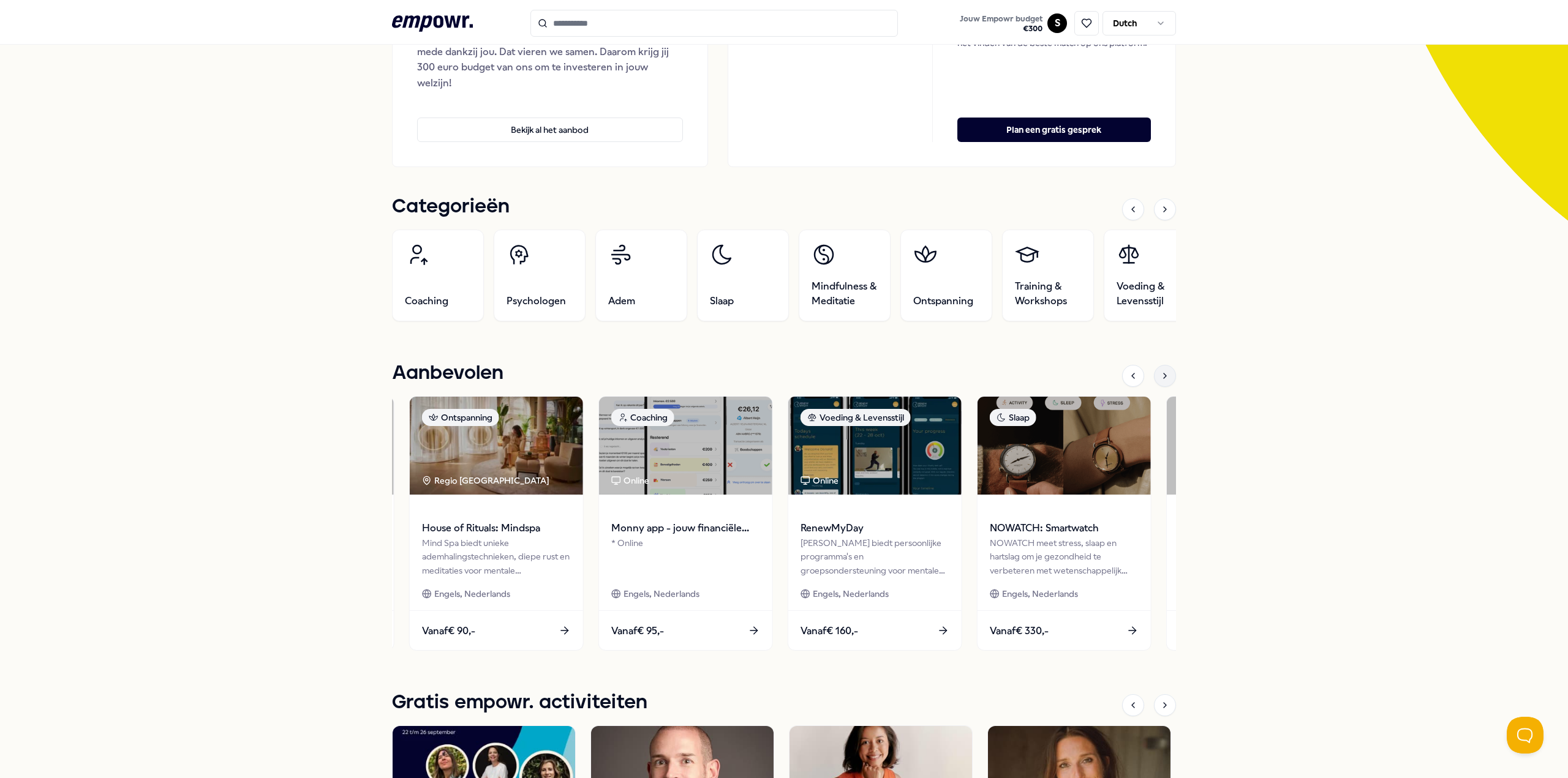
click at [1164, 377] on icon at bounding box center [1165, 376] width 10 height 10
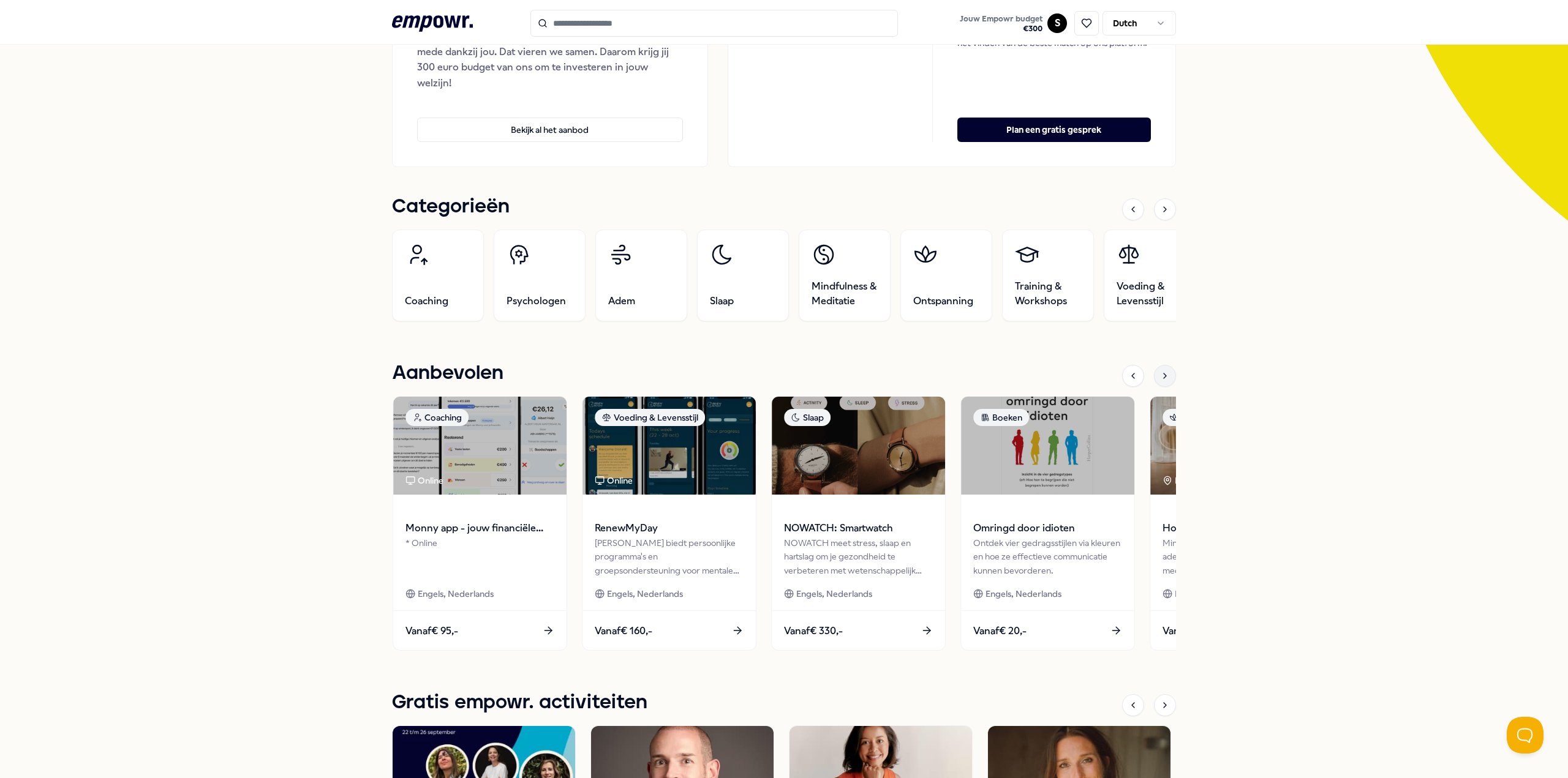
click at [1164, 377] on icon at bounding box center [1165, 376] width 10 height 10
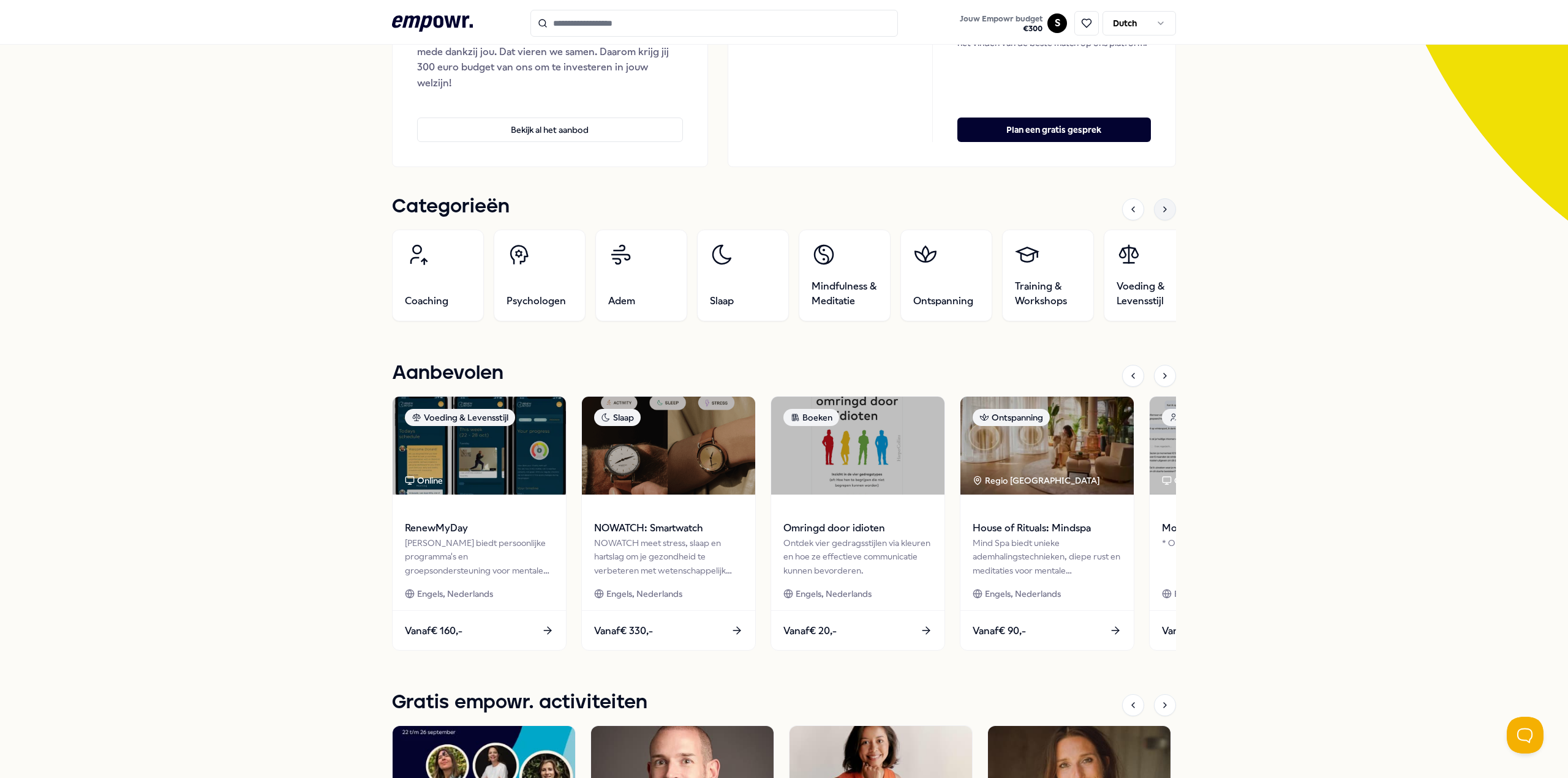
click at [1157, 216] on div at bounding box center [1165, 209] width 22 height 22
click at [1035, 284] on link "Beweging" at bounding box center [1048, 275] width 92 height 92
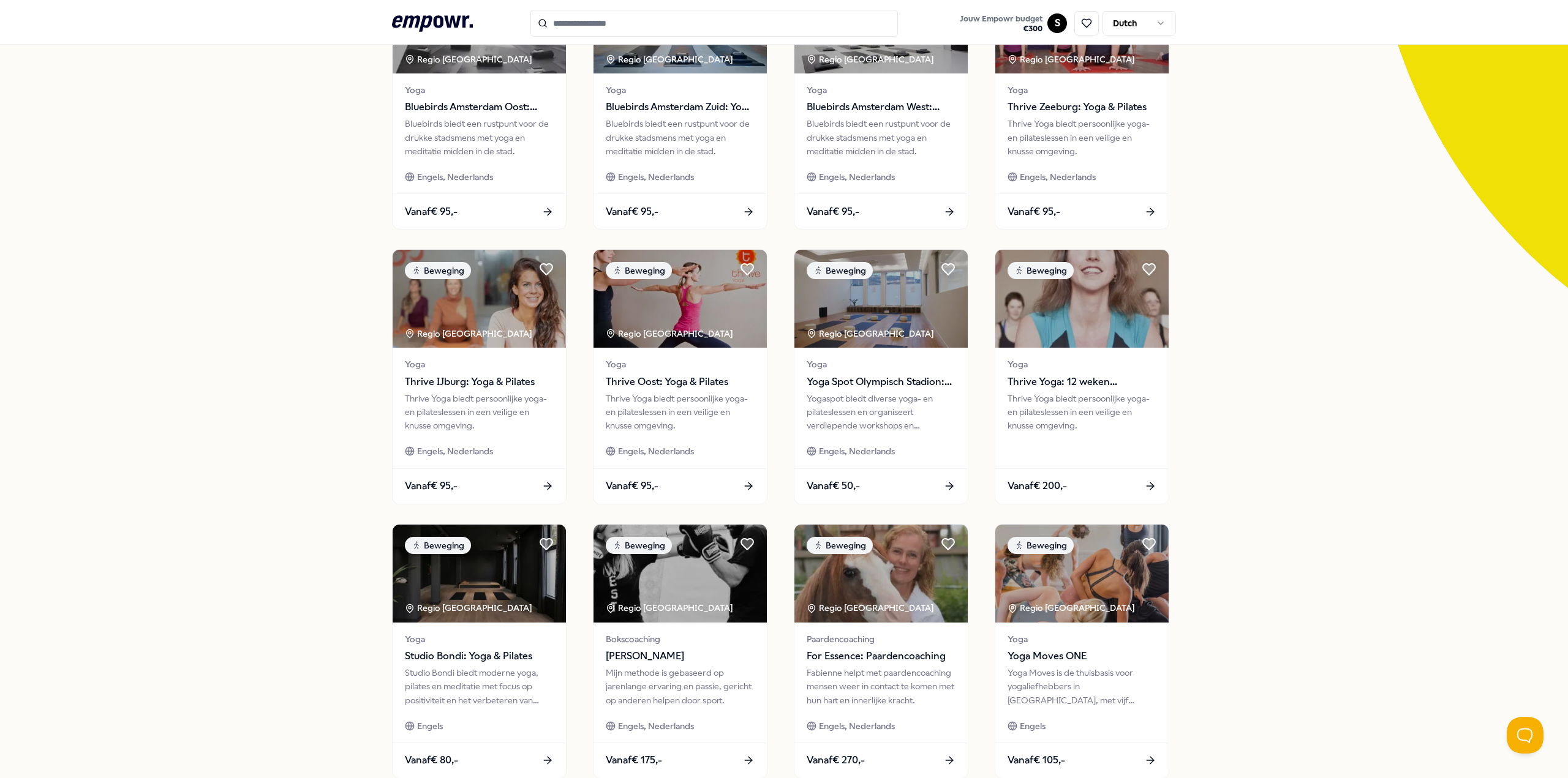
scroll to position [317, 0]
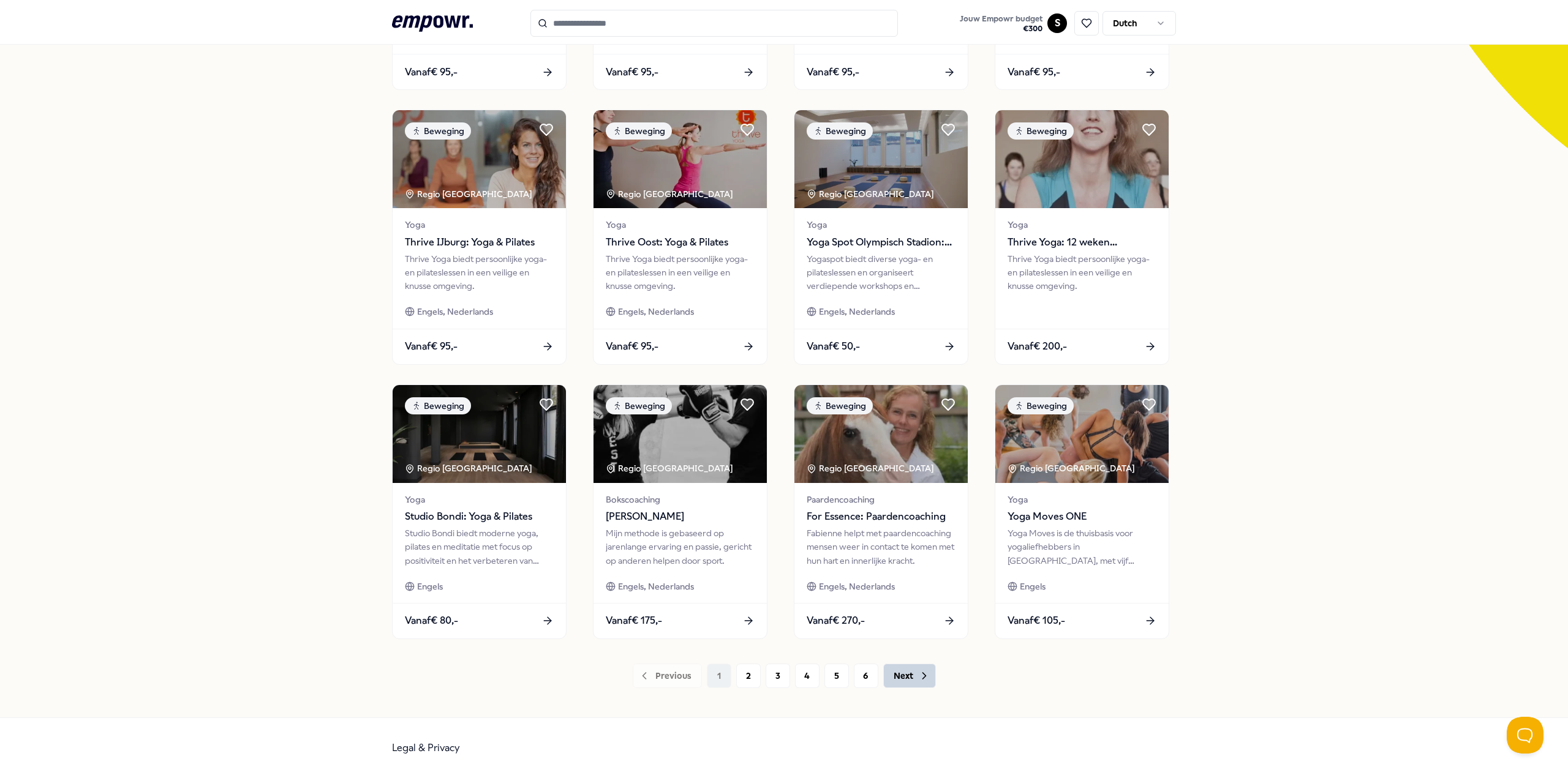
click at [907, 671] on button "Next" at bounding box center [910, 676] width 53 height 24
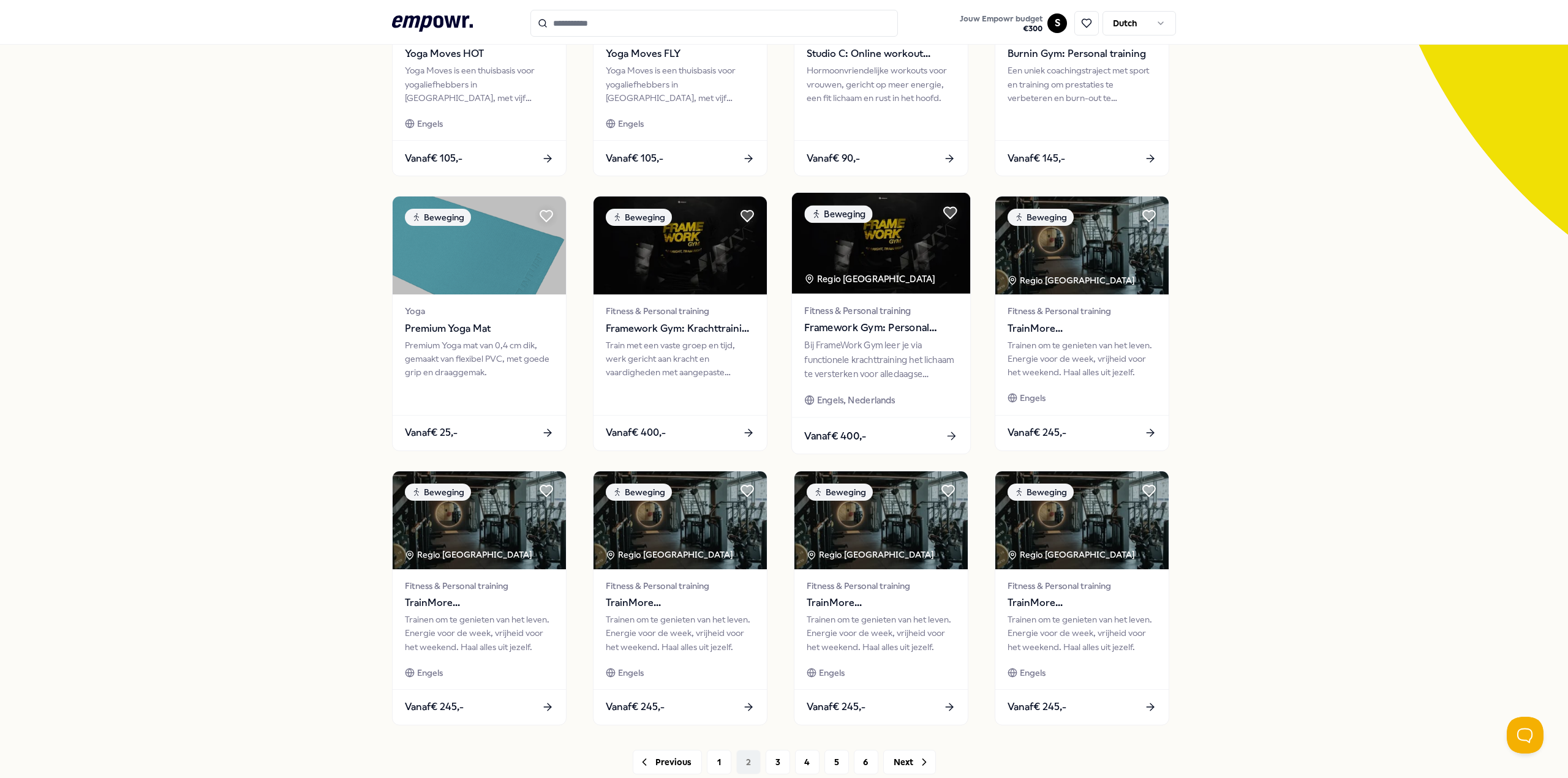
scroll to position [317, 0]
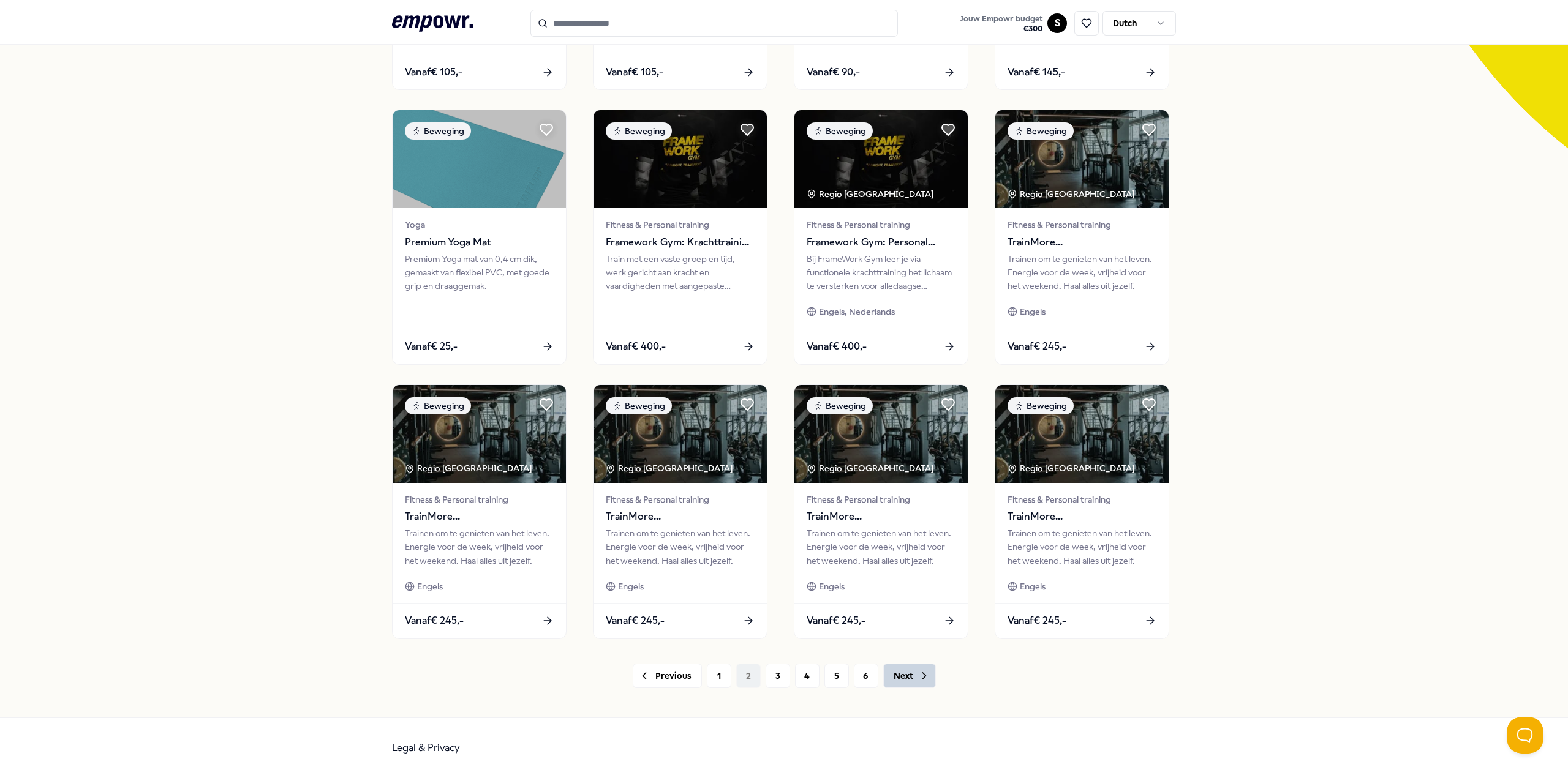
click at [902, 677] on button "Next" at bounding box center [910, 676] width 53 height 24
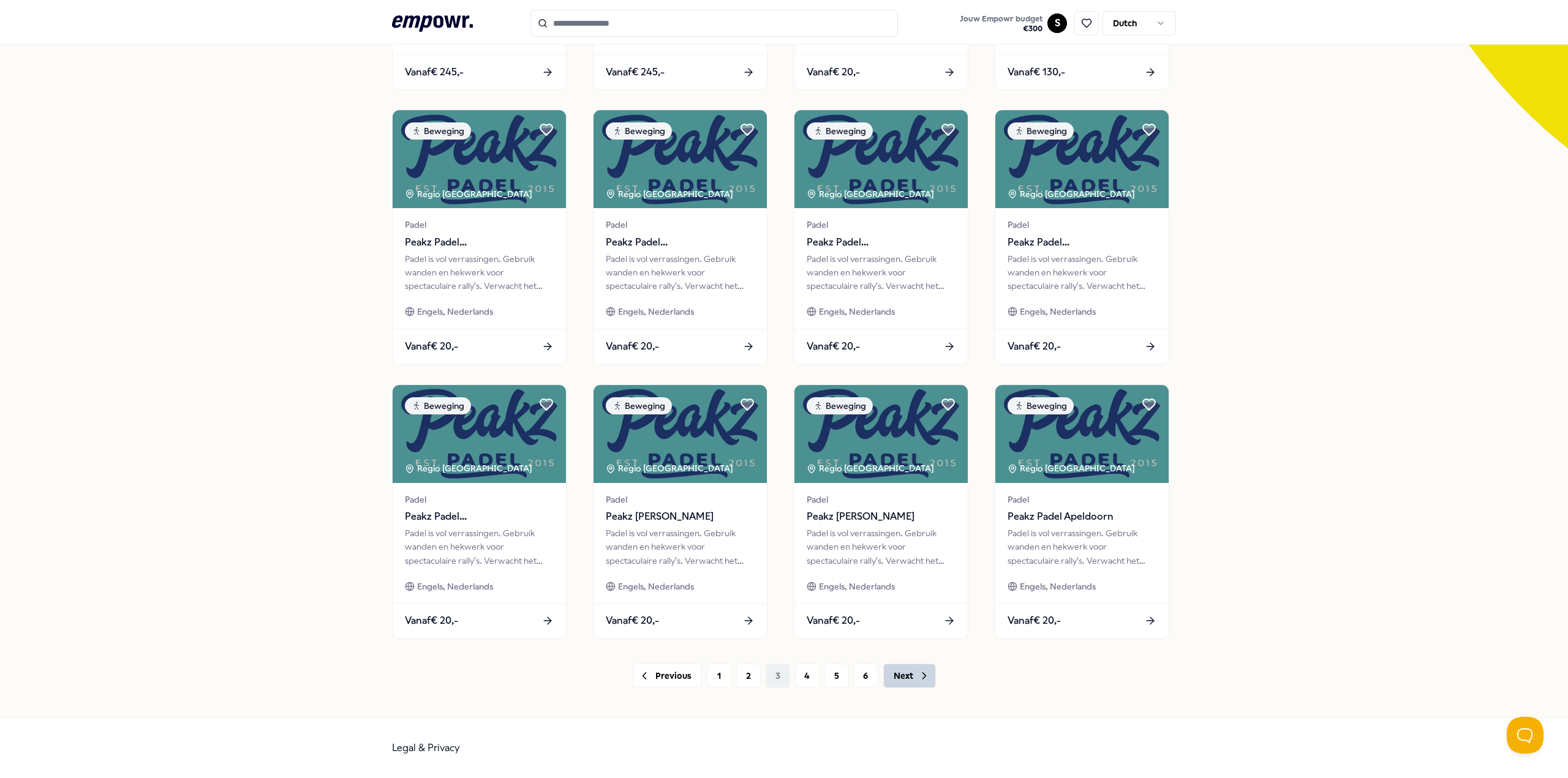
click at [902, 677] on button "Next" at bounding box center [910, 676] width 53 height 24
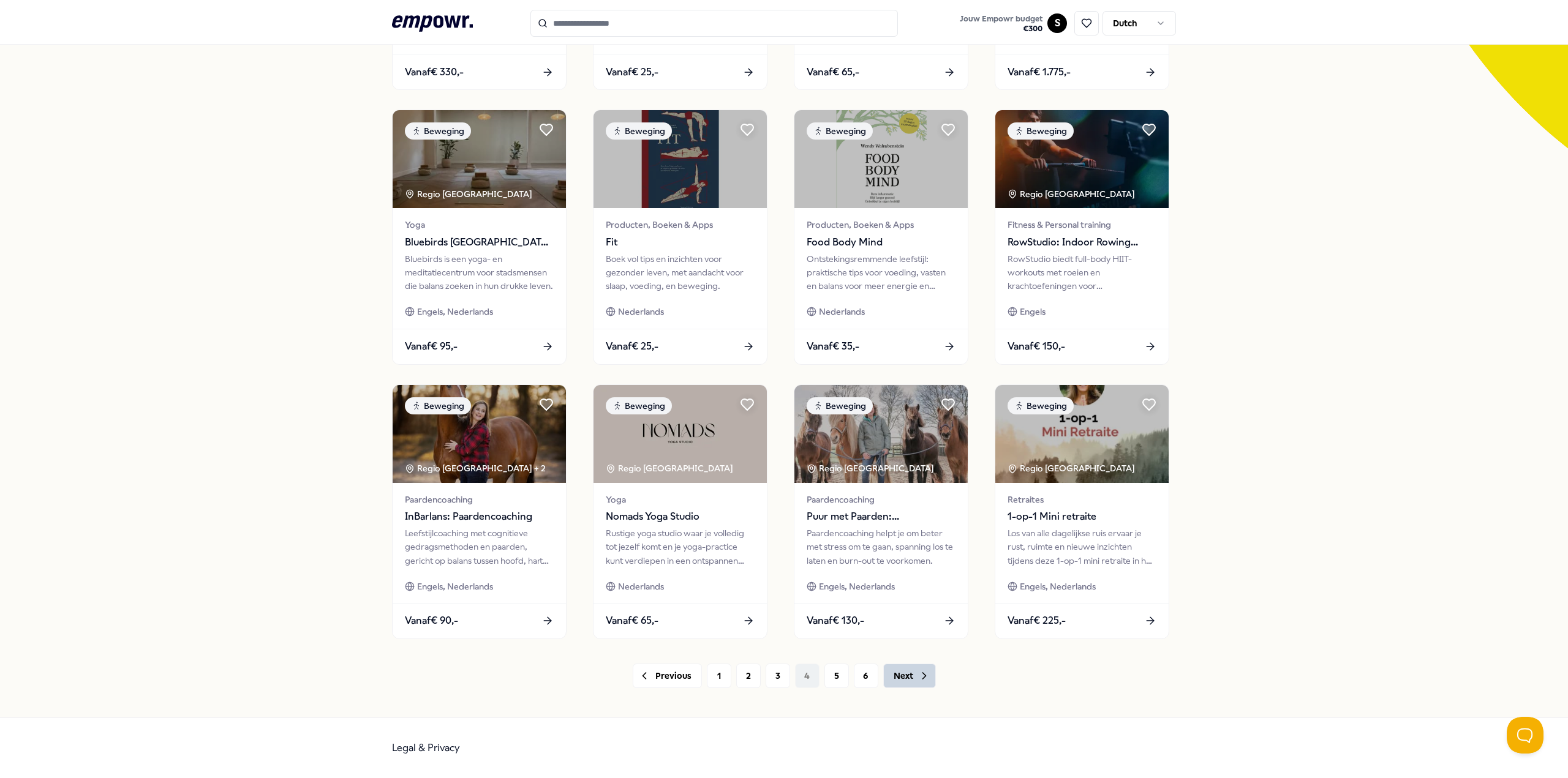
click at [902, 677] on button "Next" at bounding box center [910, 676] width 53 height 24
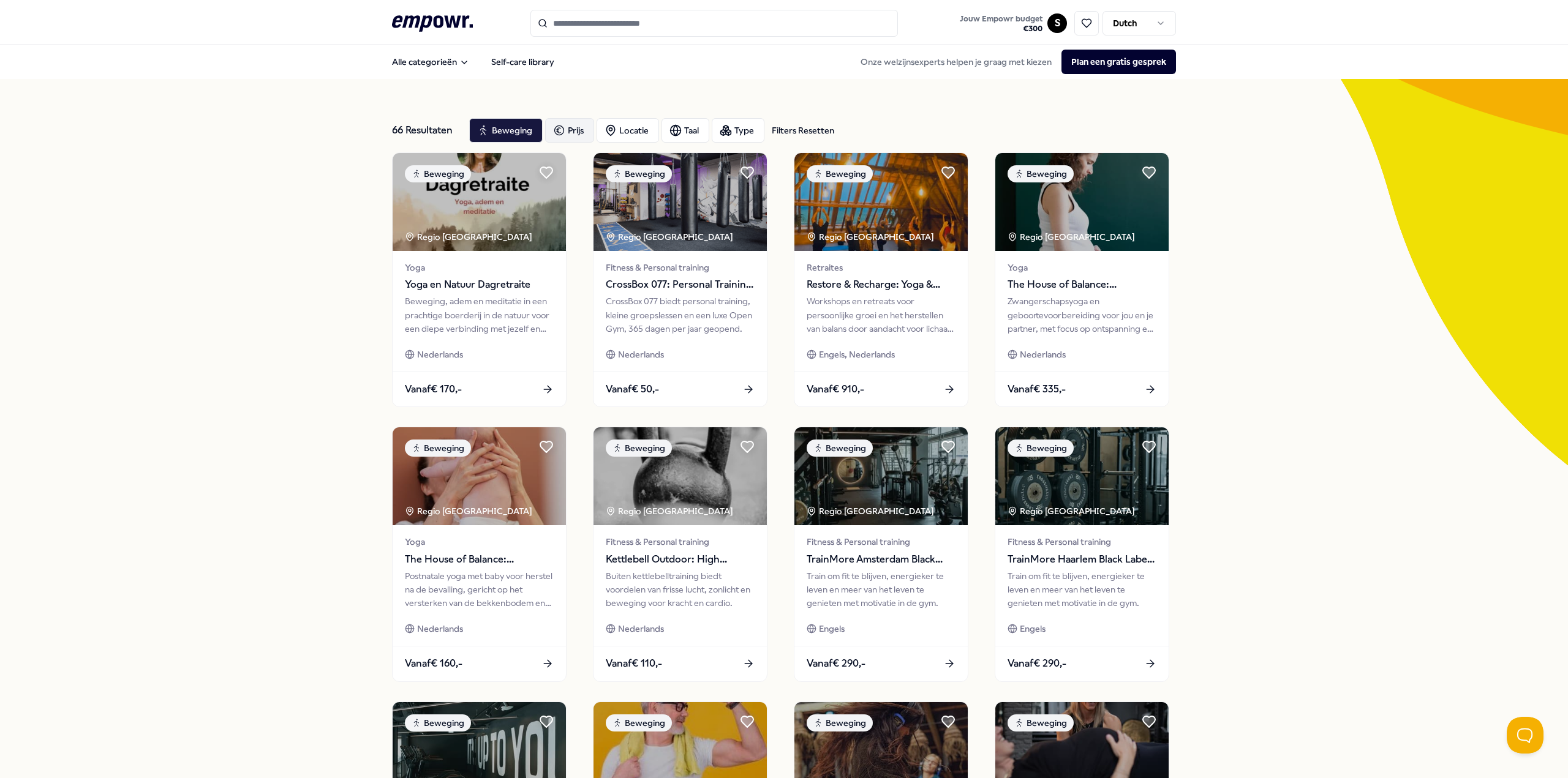
click at [569, 131] on div "Prijs" at bounding box center [569, 130] width 49 height 24
click at [674, 197] on button "Gebruik mijn budget" at bounding box center [630, 197] width 159 height 24
type input "***"
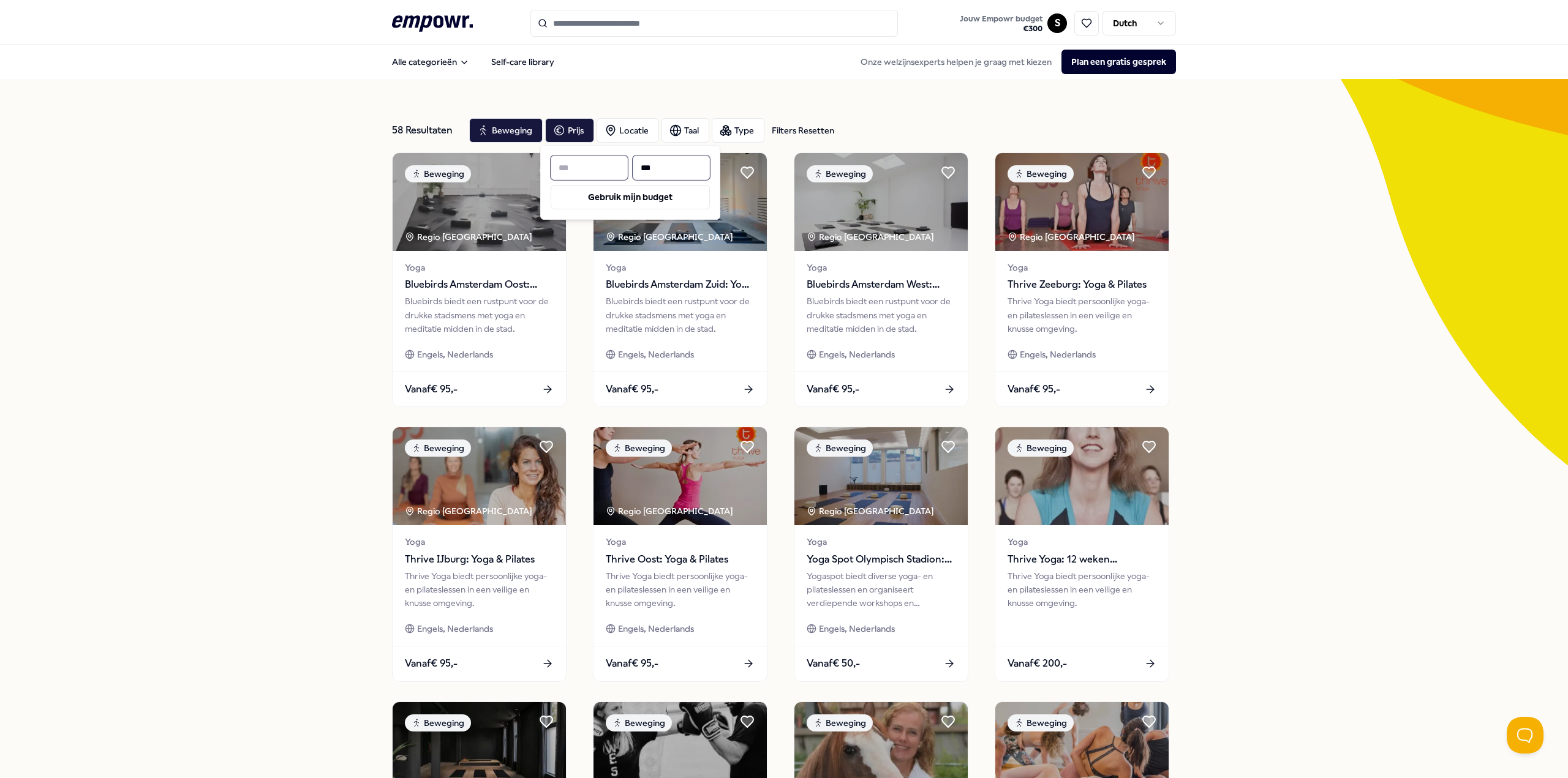
click at [1390, 468] on div "58 Resultaten Filters Resetten Beweging Prijs Locatie Taal Type Filters Resette…" at bounding box center [784, 557] width 1568 height 956
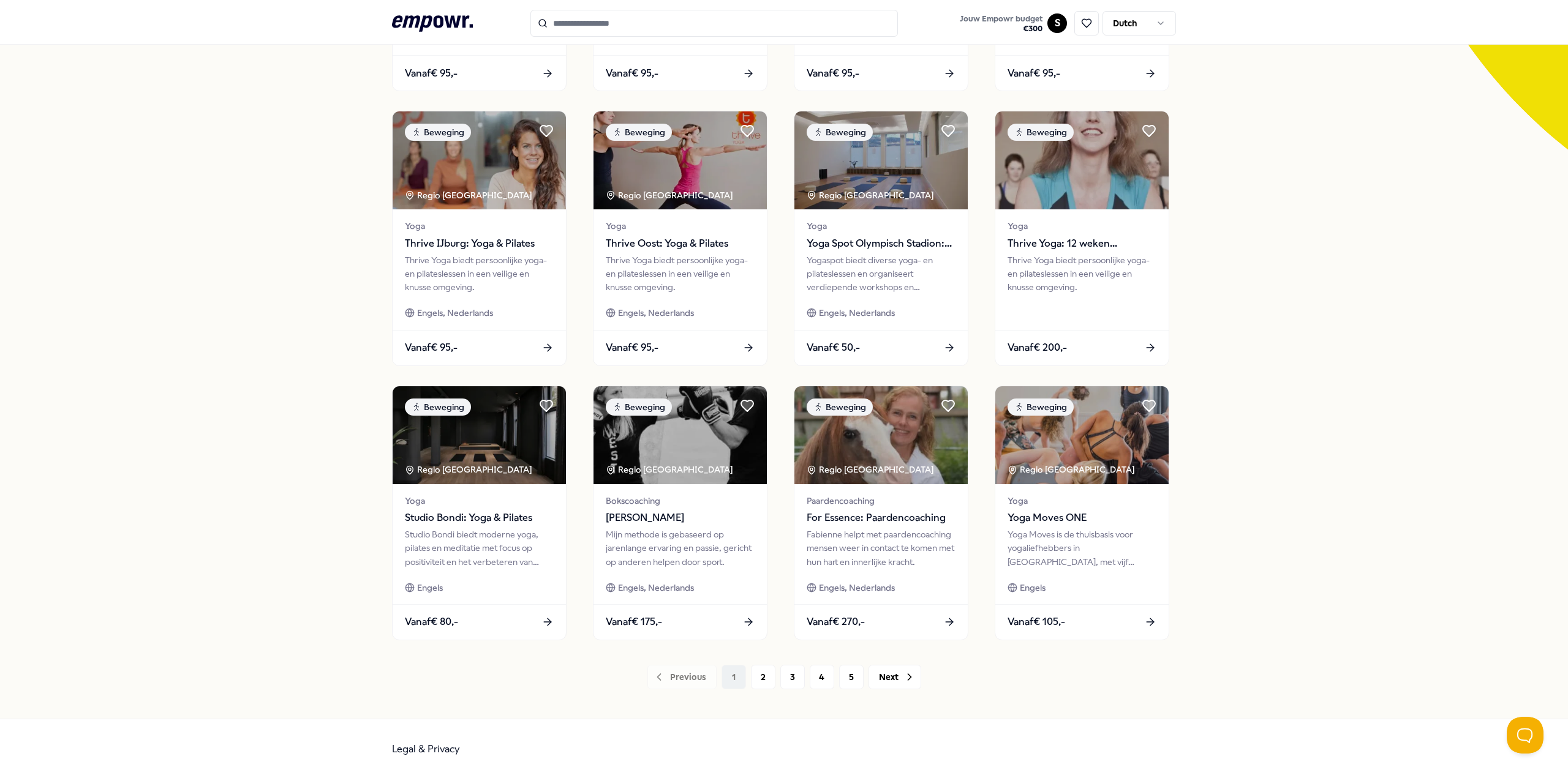
scroll to position [317, 0]
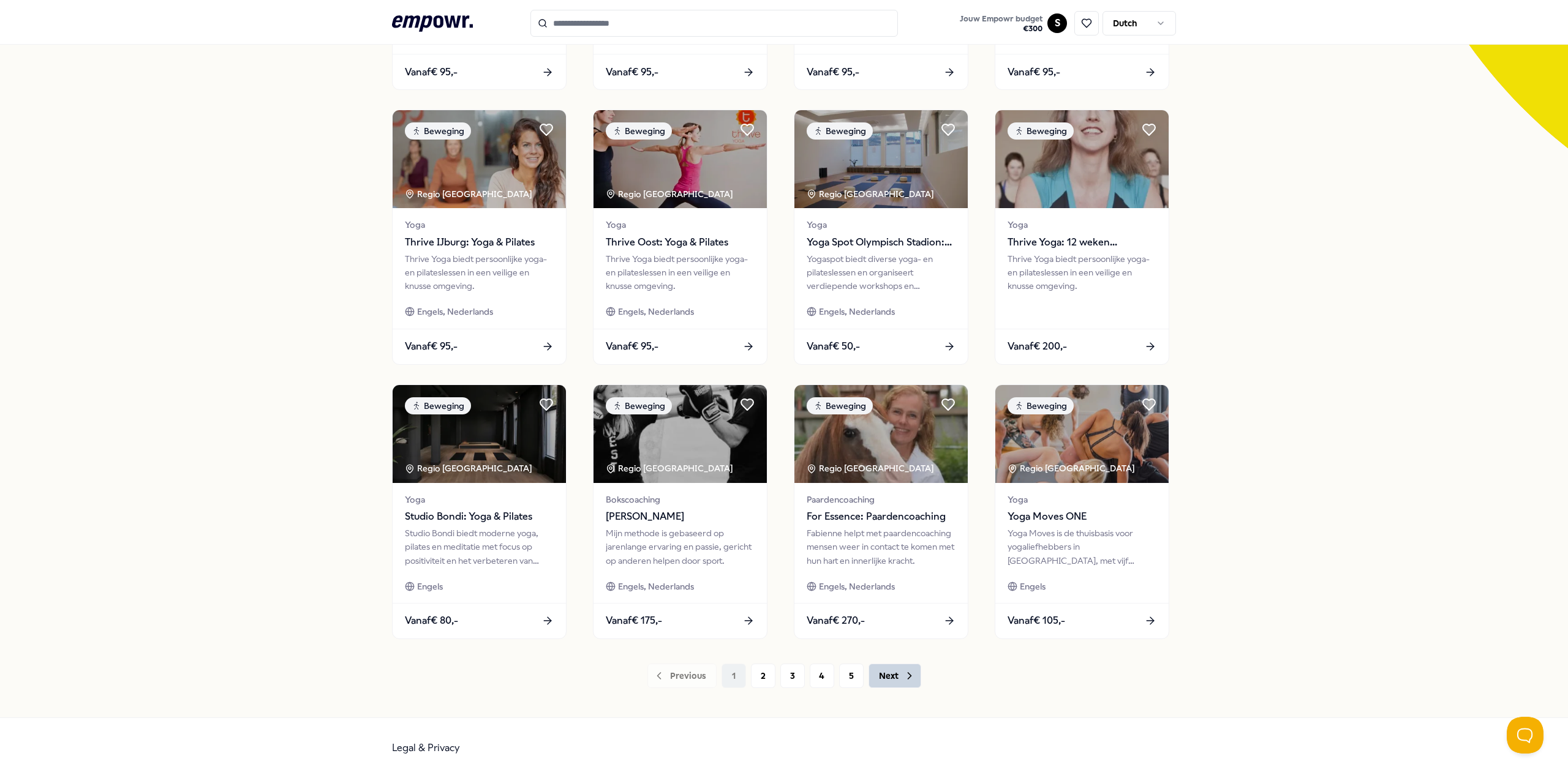
click at [907, 673] on icon at bounding box center [909, 676] width 3 height 6
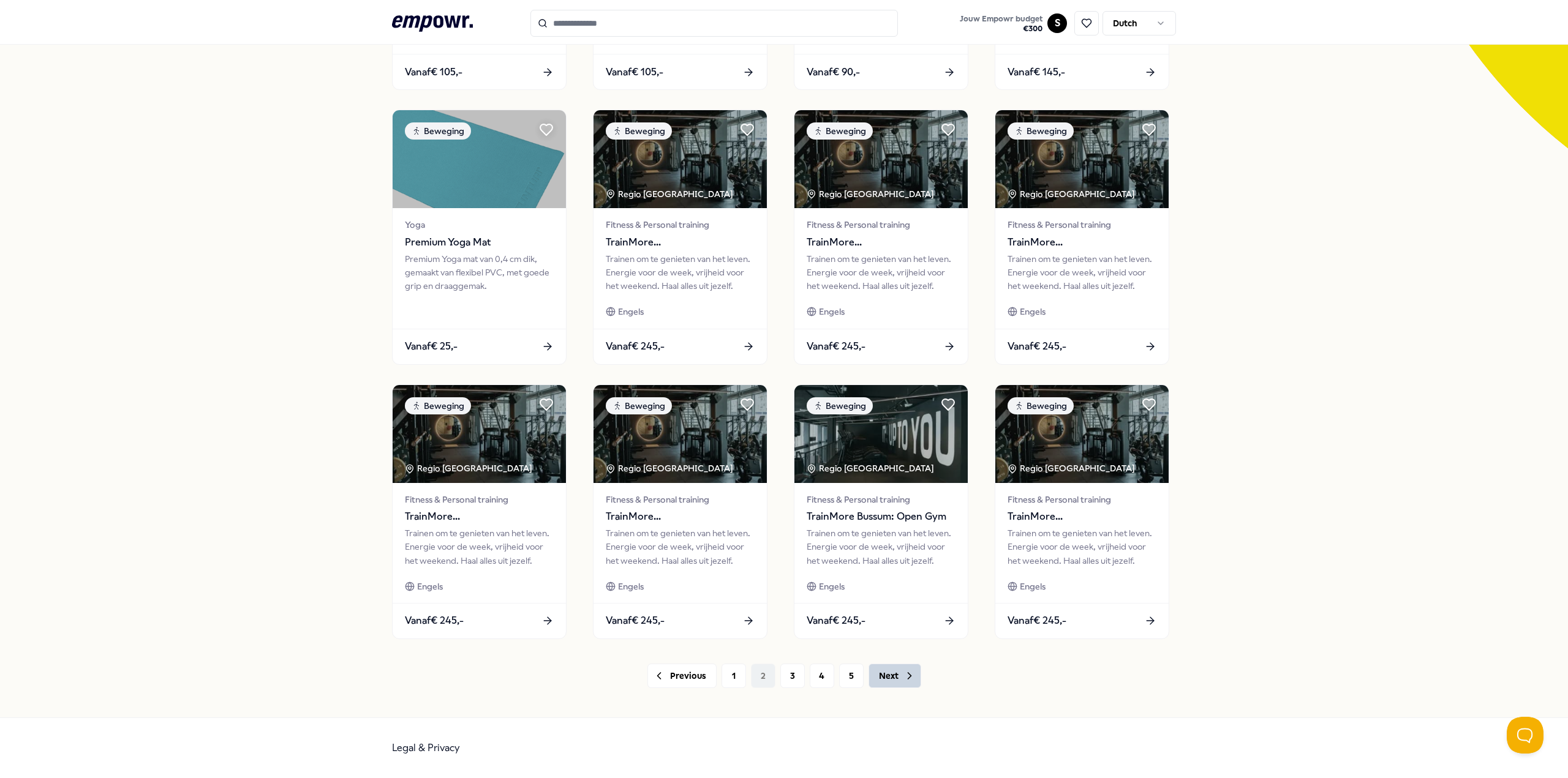
click at [903, 675] on icon at bounding box center [910, 676] width 13 height 13
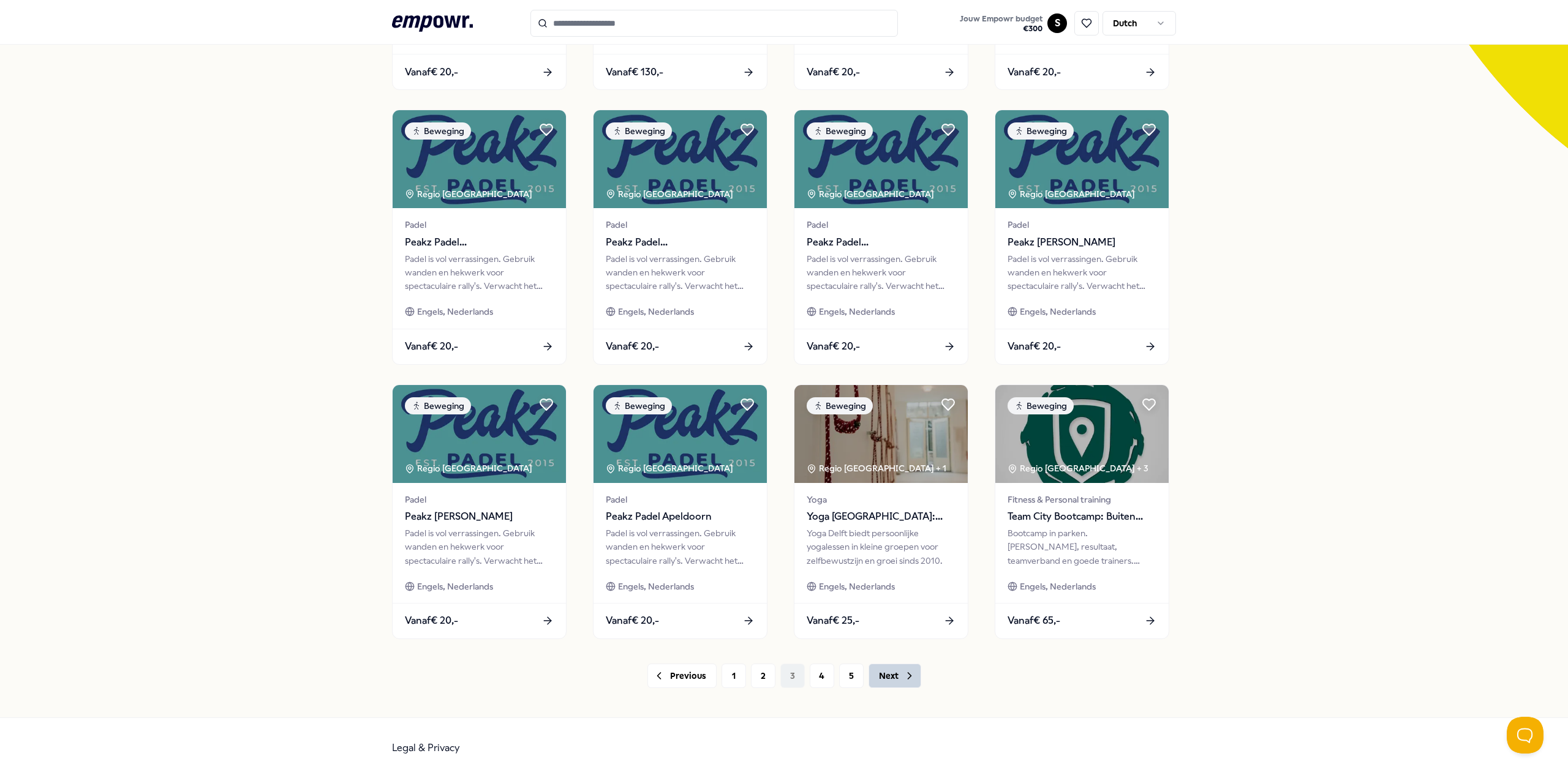
click at [903, 675] on icon at bounding box center [910, 676] width 13 height 13
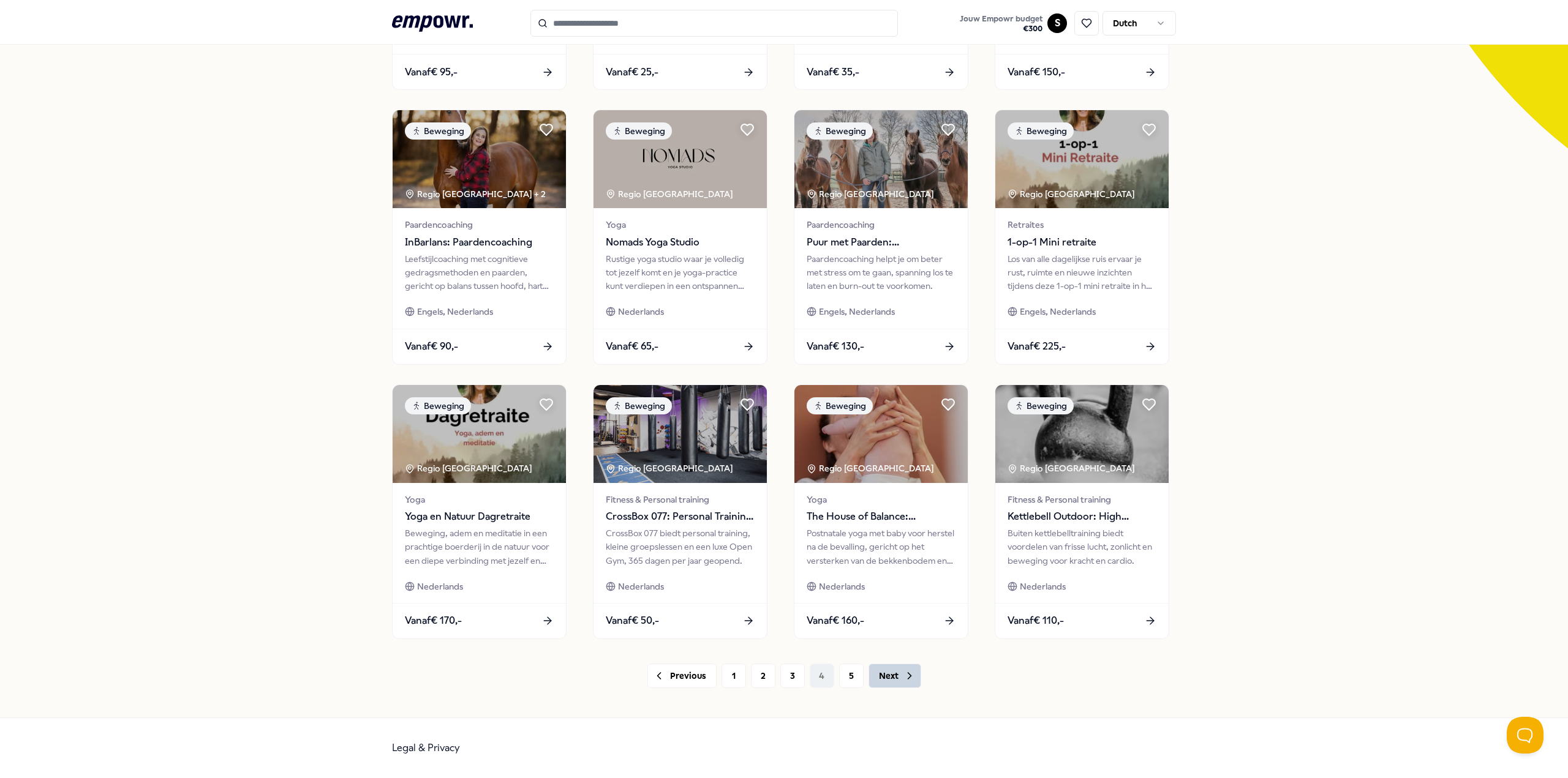
click at [903, 675] on icon at bounding box center [910, 676] width 13 height 13
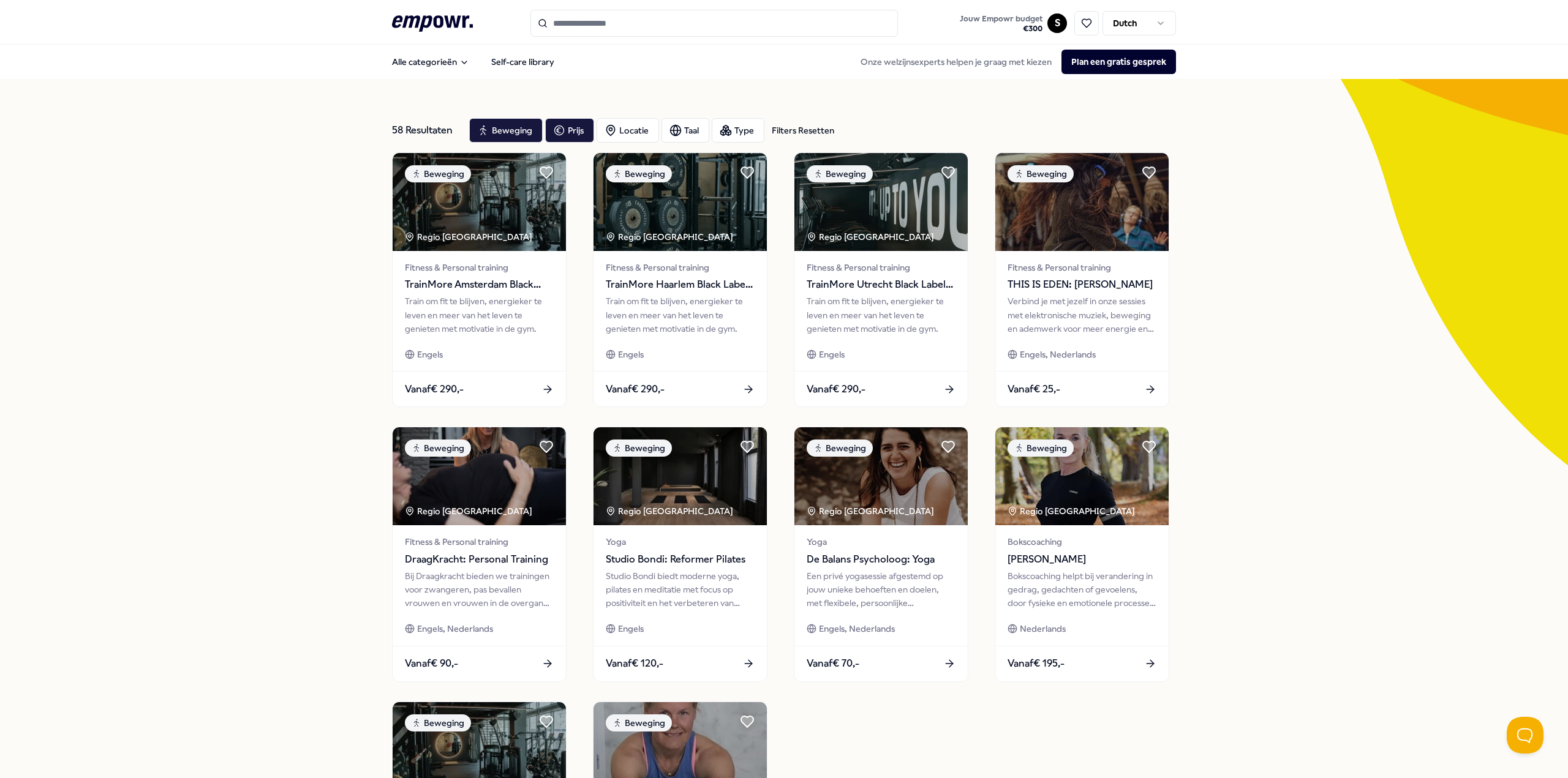
click at [435, 14] on icon ".empowr-logo_svg__cls-1{fill:#03032f}" at bounding box center [433, 24] width 81 height 23
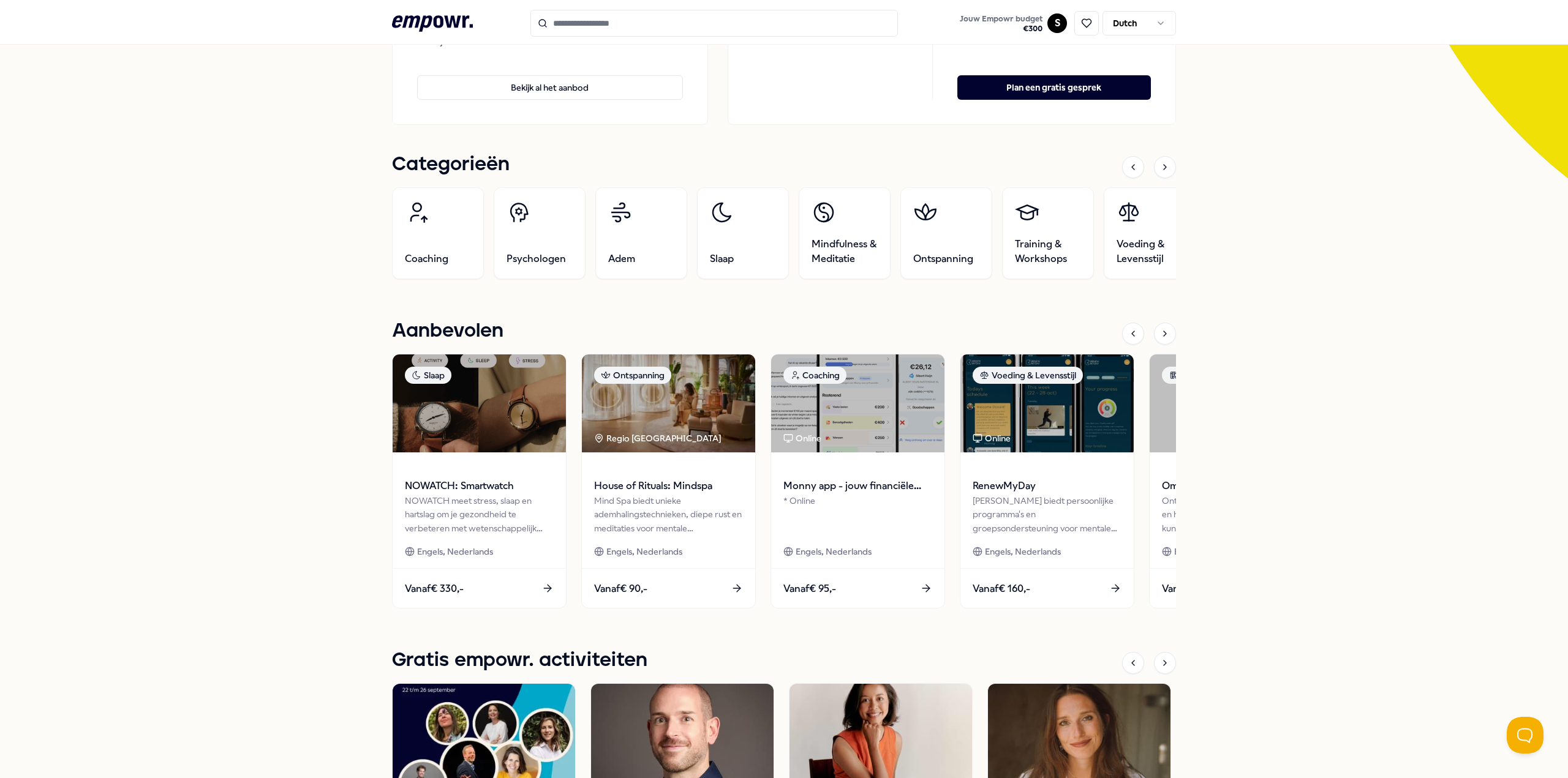
scroll to position [97, 0]
